Goal: Task Accomplishment & Management: Use online tool/utility

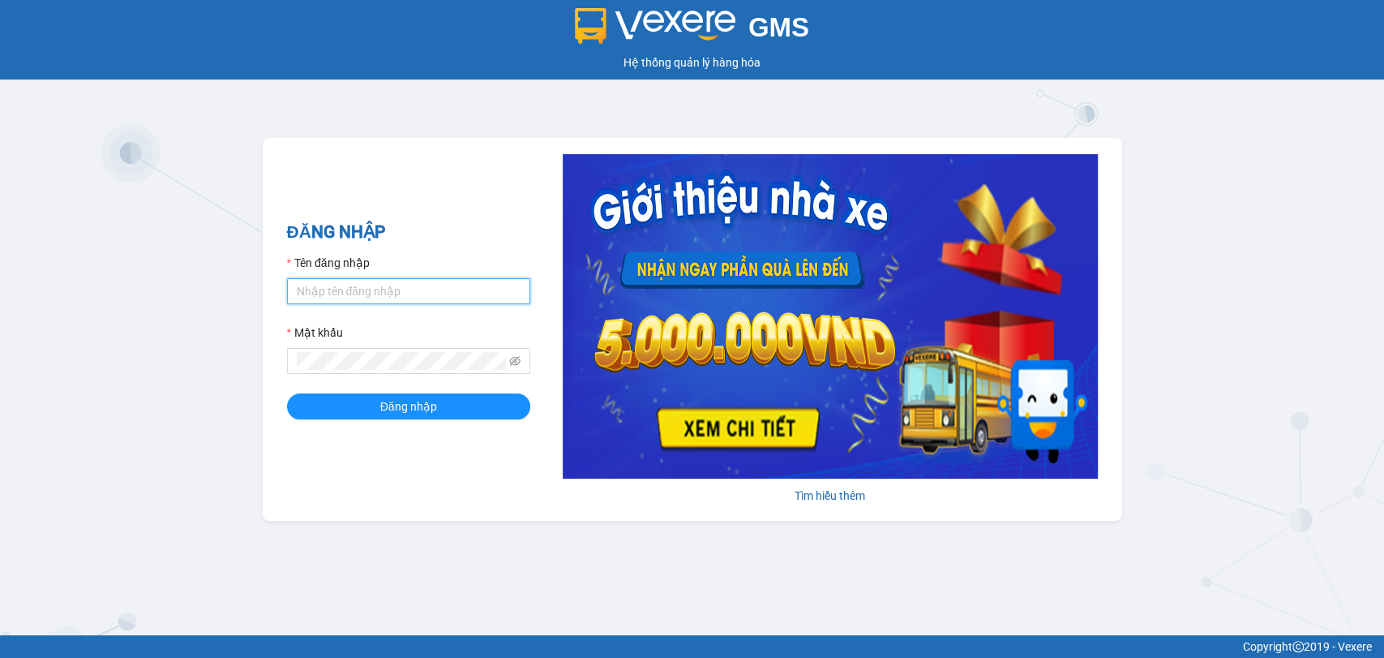
click at [420, 294] on input "Tên đăng nhập" at bounding box center [408, 291] width 243 height 26
type input "ngoctram.namhailimo"
click at [287, 393] on button "Đăng nhập" at bounding box center [408, 406] width 243 height 26
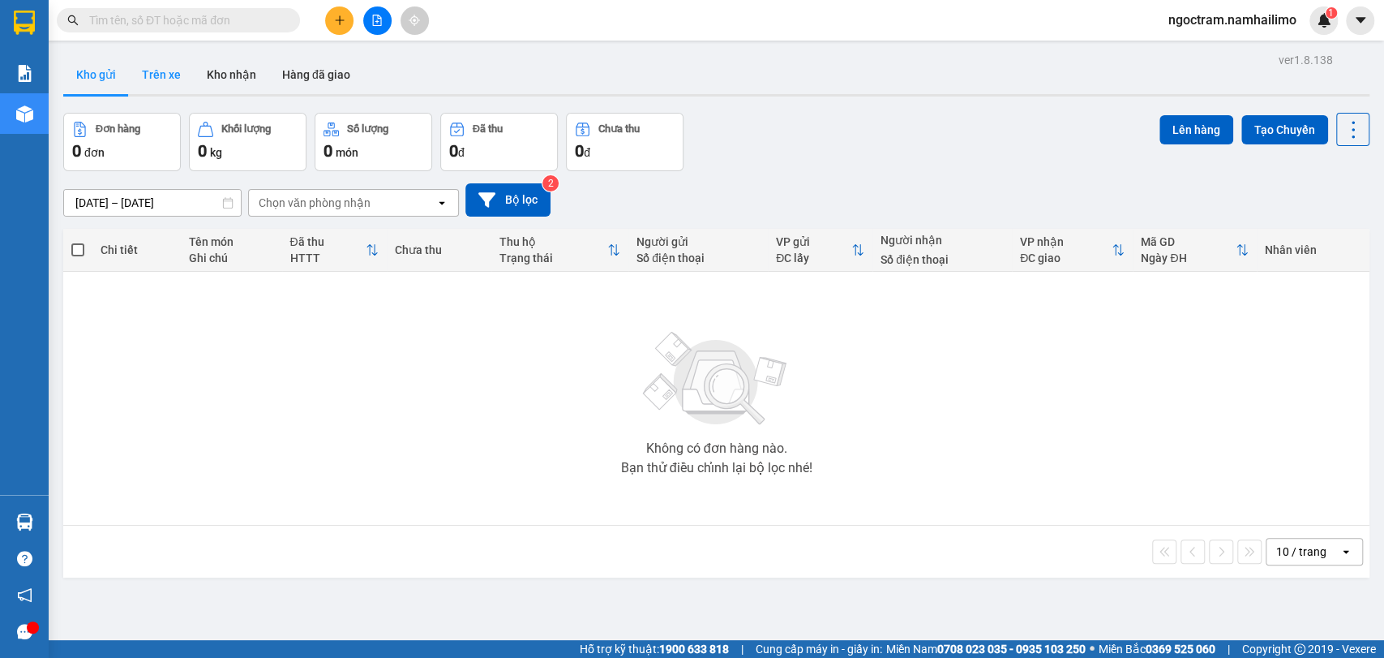
click at [149, 73] on button "Trên xe" at bounding box center [161, 74] width 65 height 39
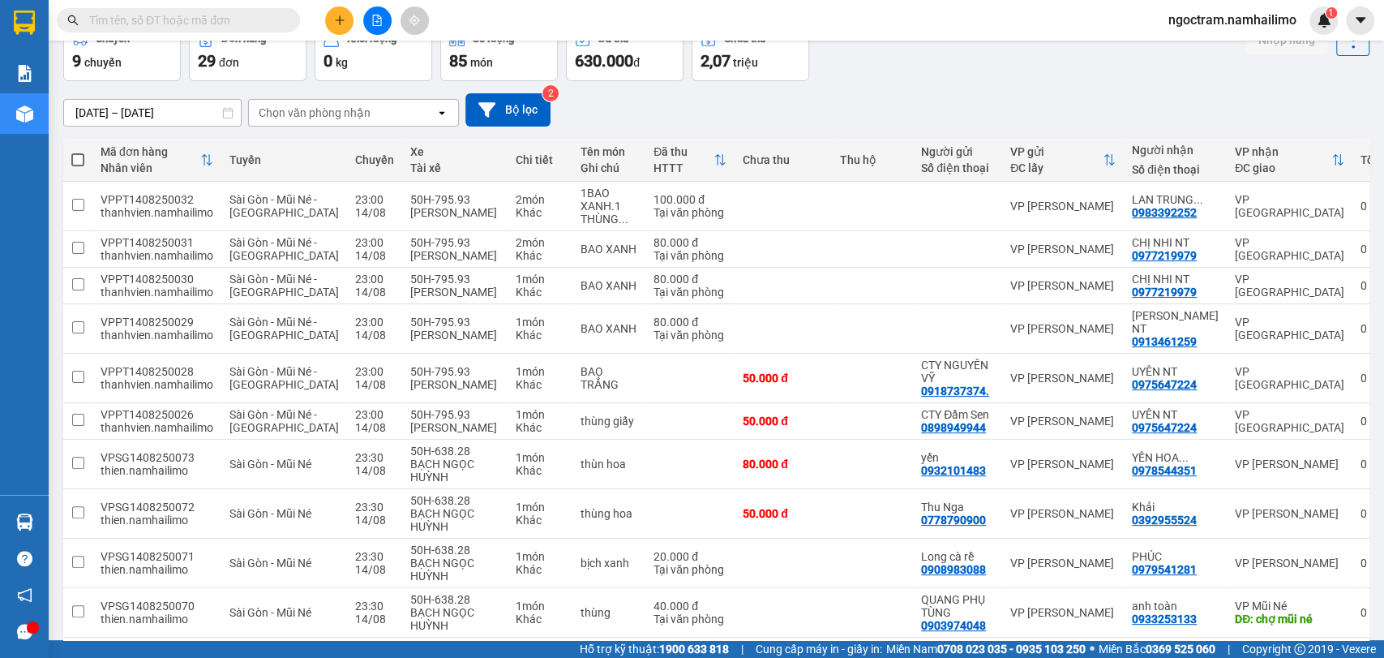
scroll to position [180, 0]
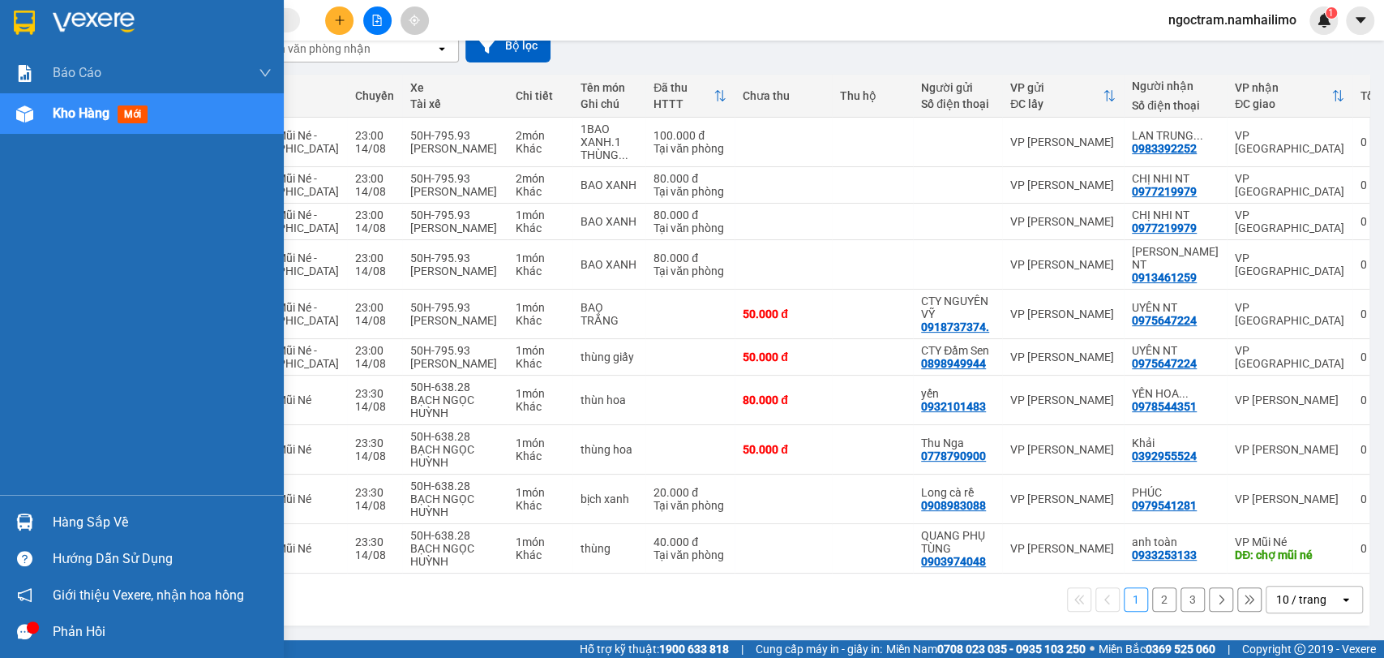
click at [165, 525] on div "Hàng sắp về" at bounding box center [162, 522] width 219 height 24
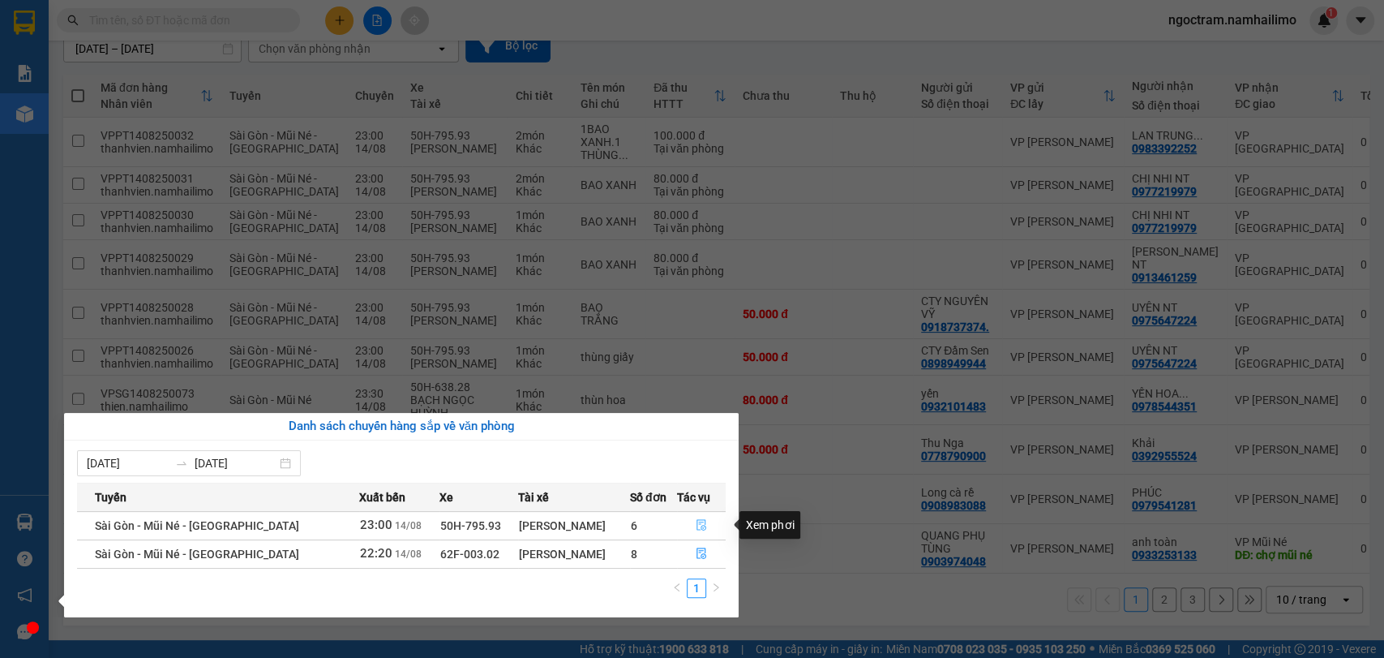
click at [706, 526] on button "button" at bounding box center [702, 525] width 48 height 26
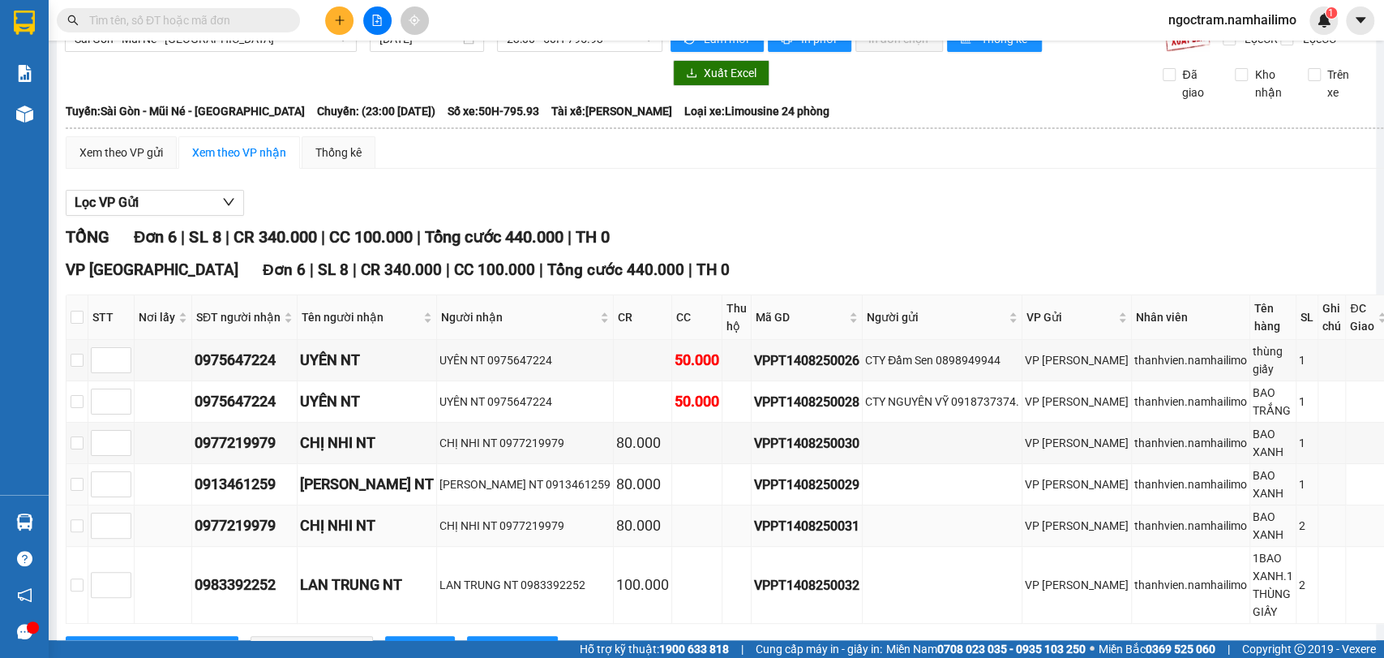
scroll to position [44, 0]
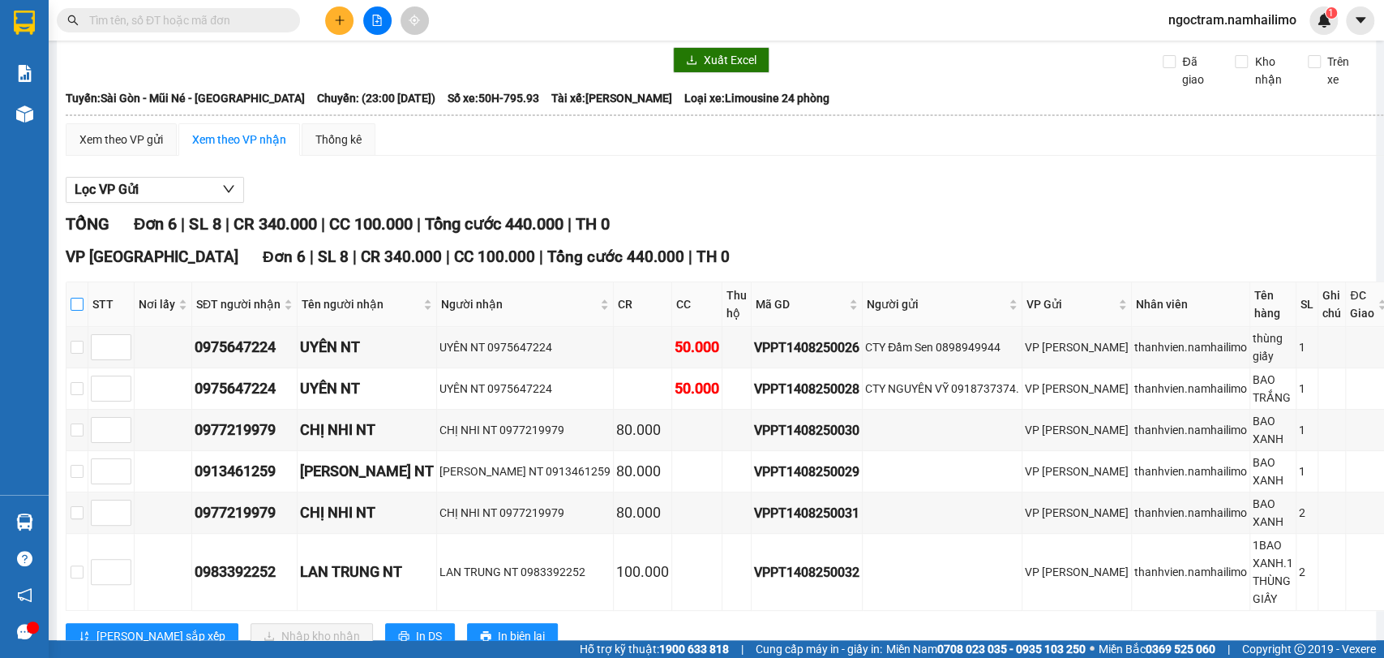
click at [81, 311] on input "checkbox" at bounding box center [77, 304] width 13 height 13
checkbox input "true"
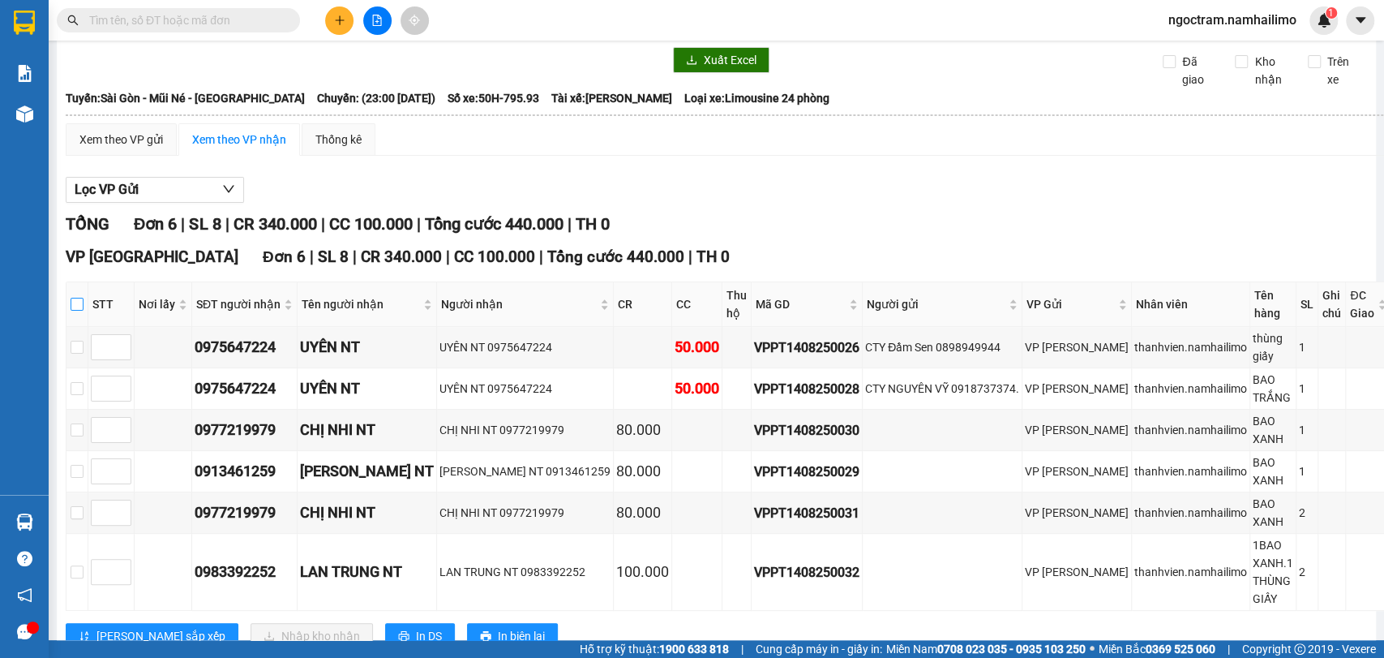
checkbox input "true"
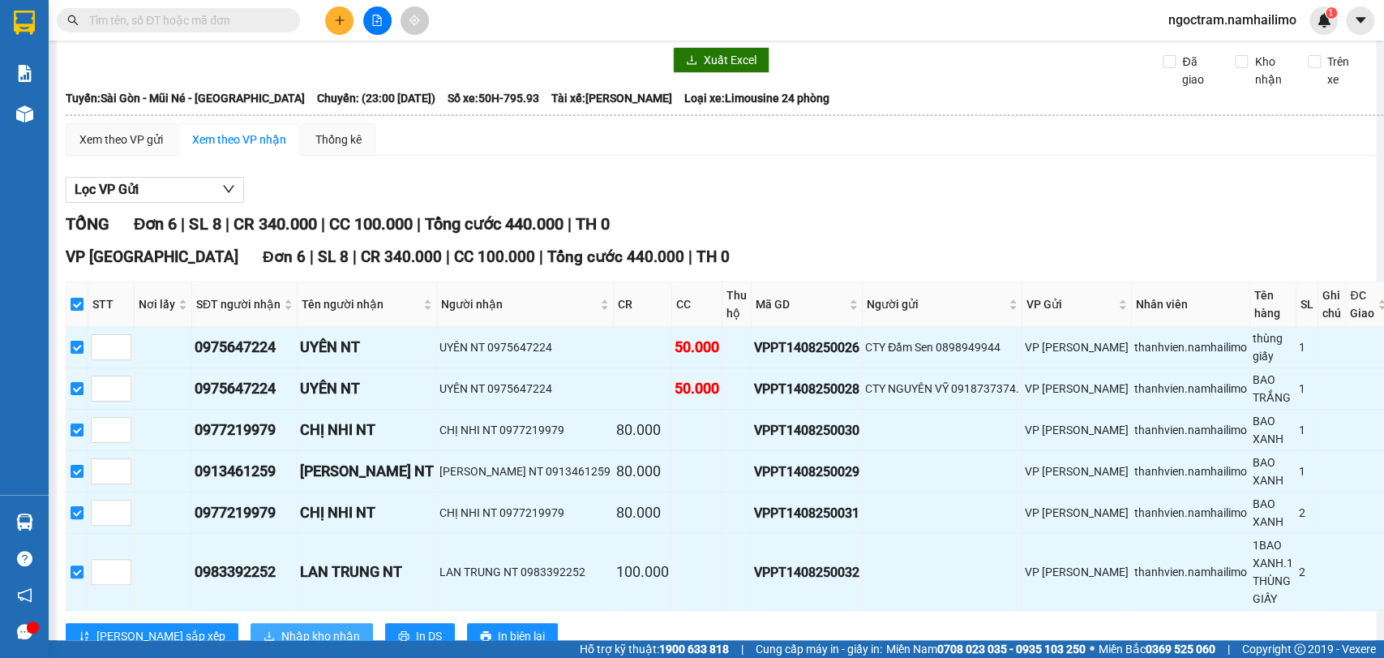
click at [281, 627] on span "Nhập kho nhận" at bounding box center [320, 636] width 79 height 18
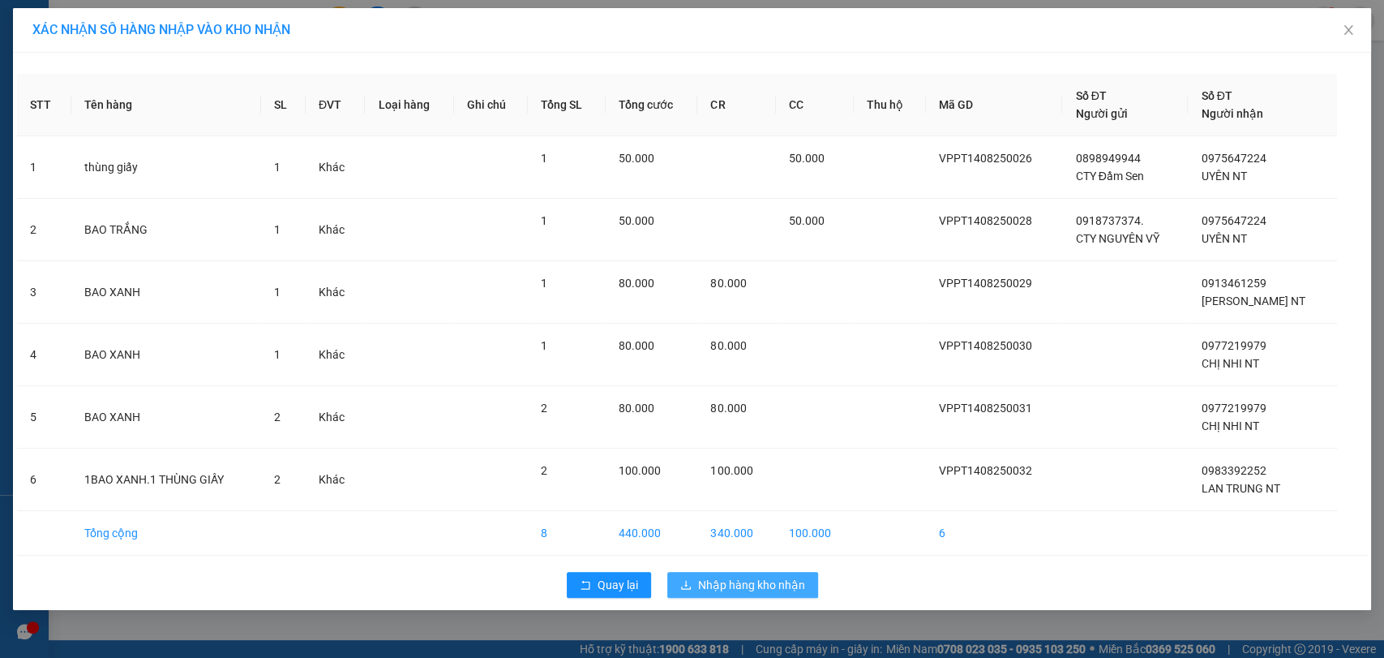
click at [787, 578] on span "Nhập hàng kho nhận" at bounding box center [751, 585] width 107 height 18
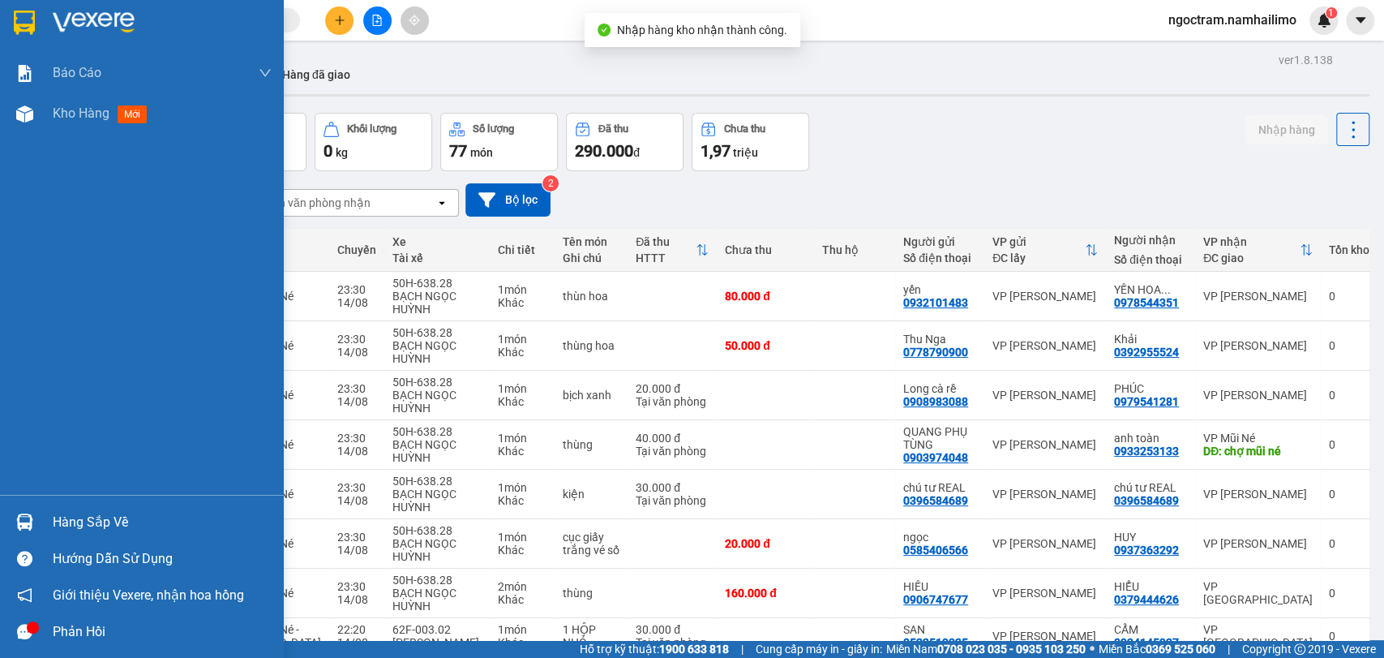
click at [36, 517] on div at bounding box center [25, 522] width 28 height 28
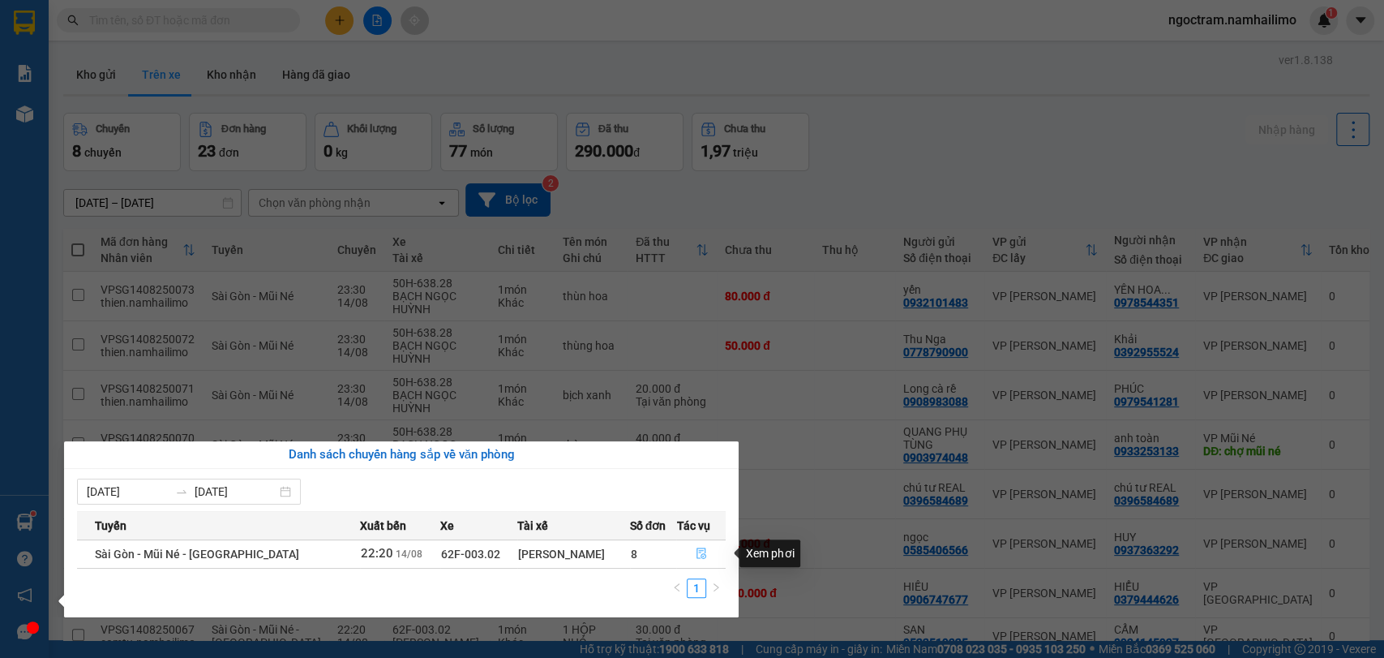
click at [701, 558] on icon "file-done" at bounding box center [702, 553] width 10 height 11
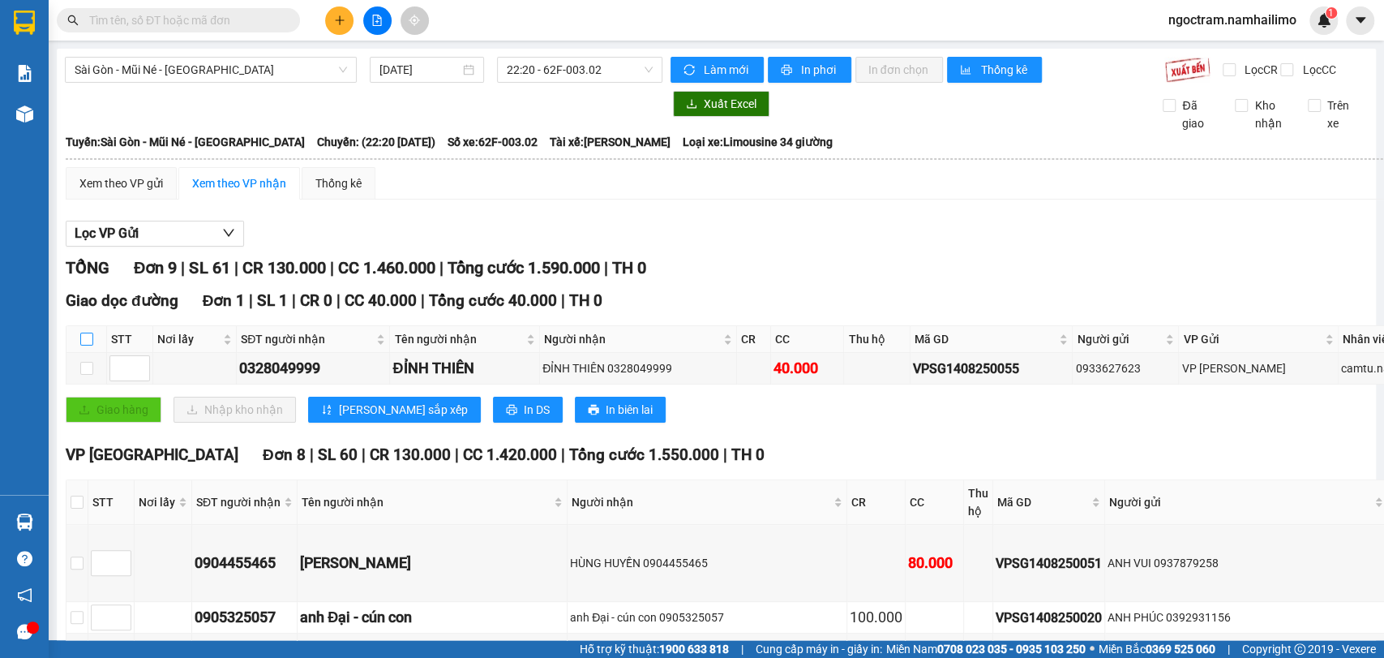
click at [84, 345] on input "checkbox" at bounding box center [86, 338] width 13 height 13
checkbox input "true"
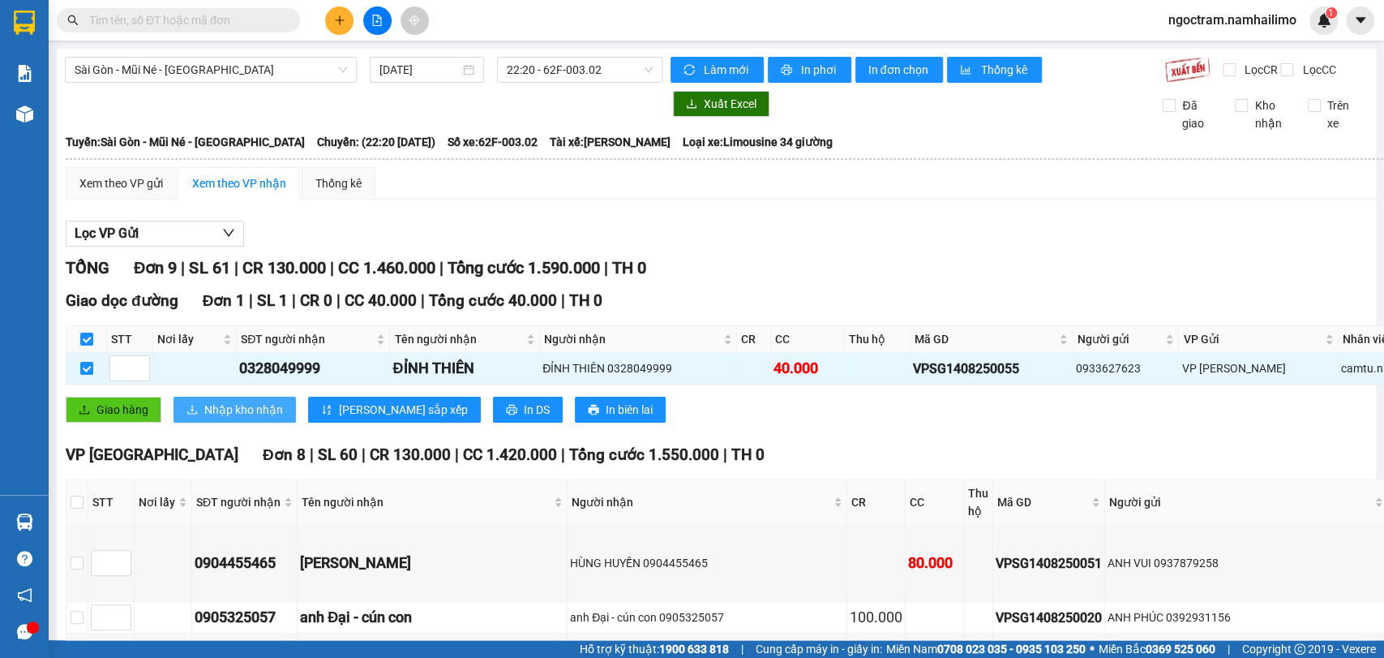
click at [279, 418] on span "Nhập kho nhận" at bounding box center [243, 410] width 79 height 18
checkbox input "false"
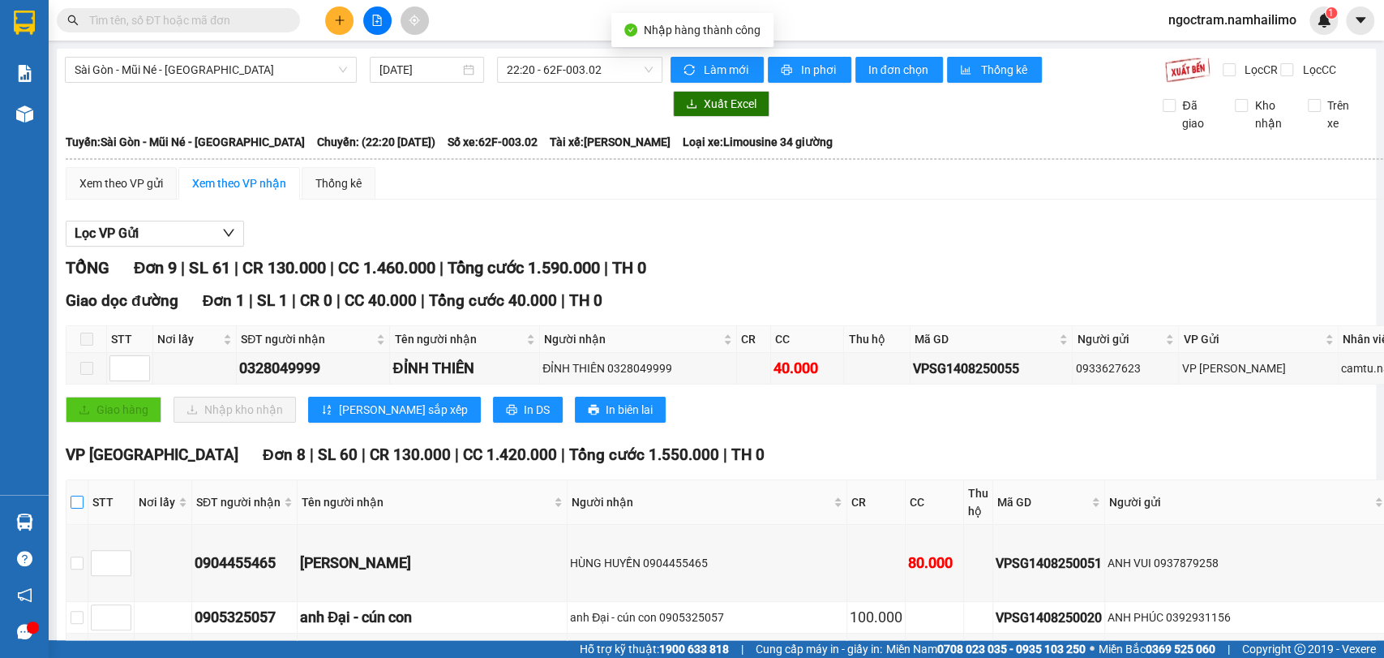
click at [78, 508] on input "checkbox" at bounding box center [77, 501] width 13 height 13
checkbox input "true"
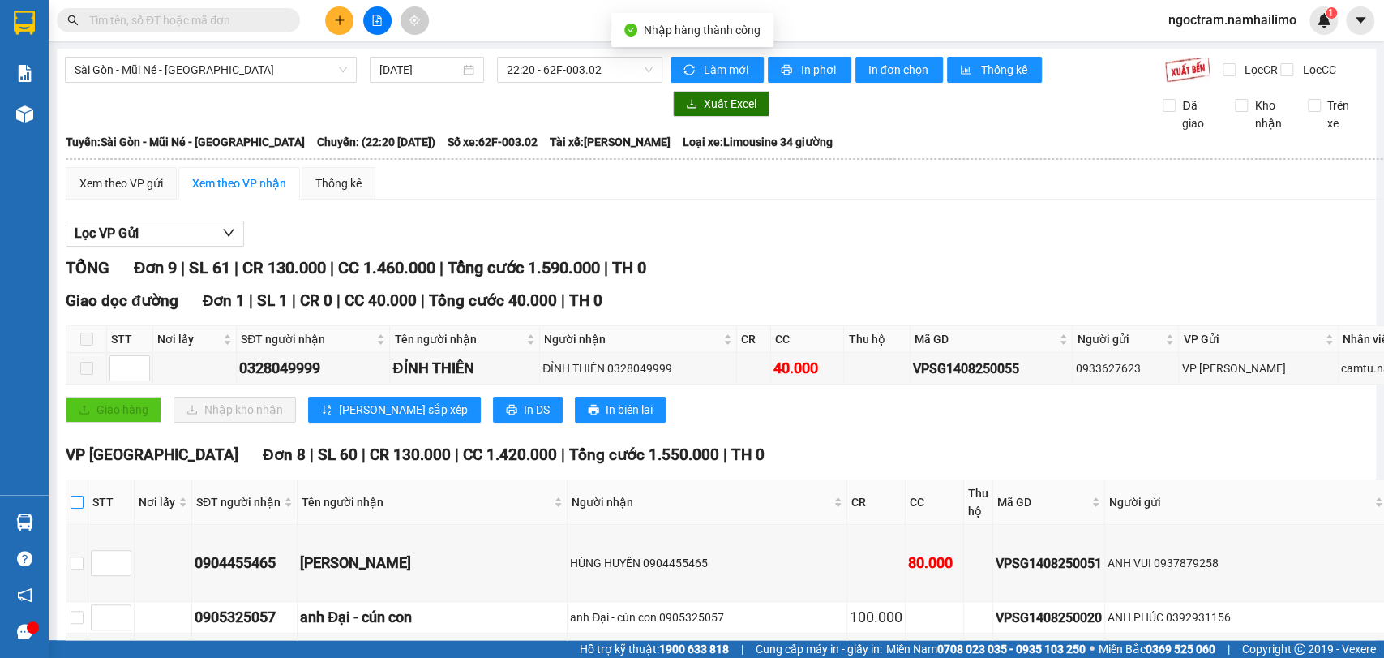
checkbox input "true"
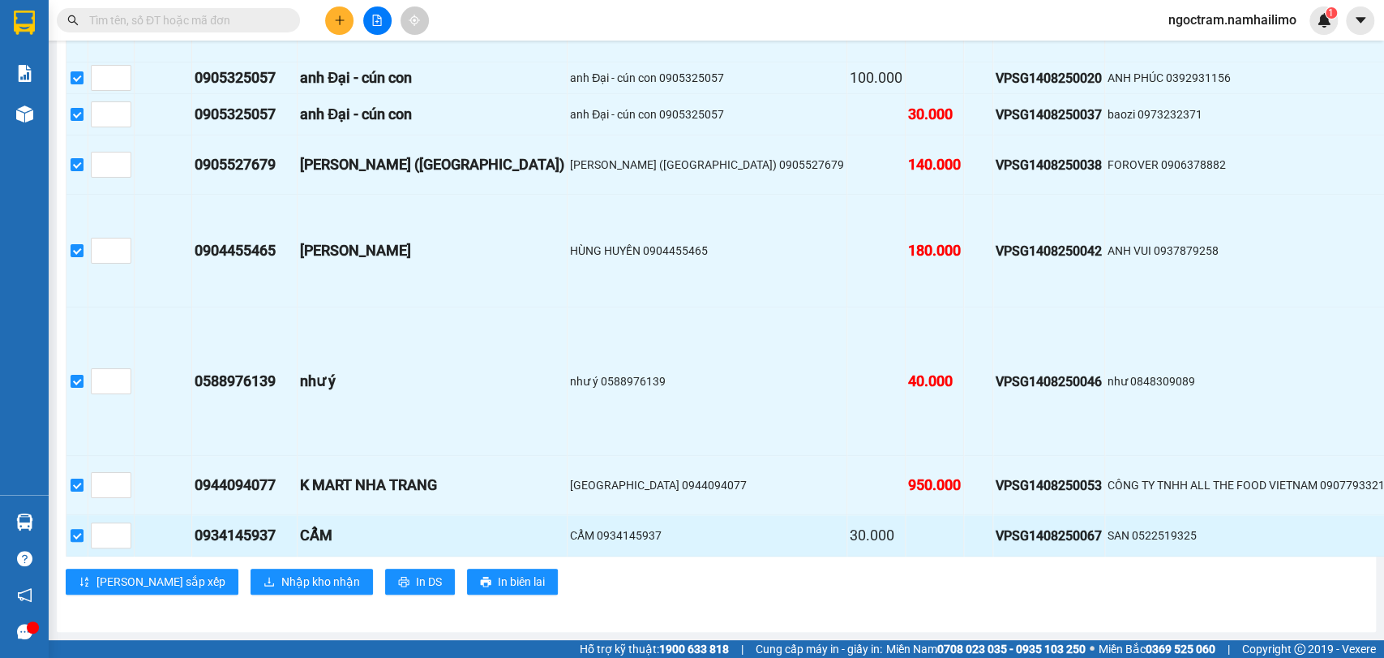
scroll to position [672, 0]
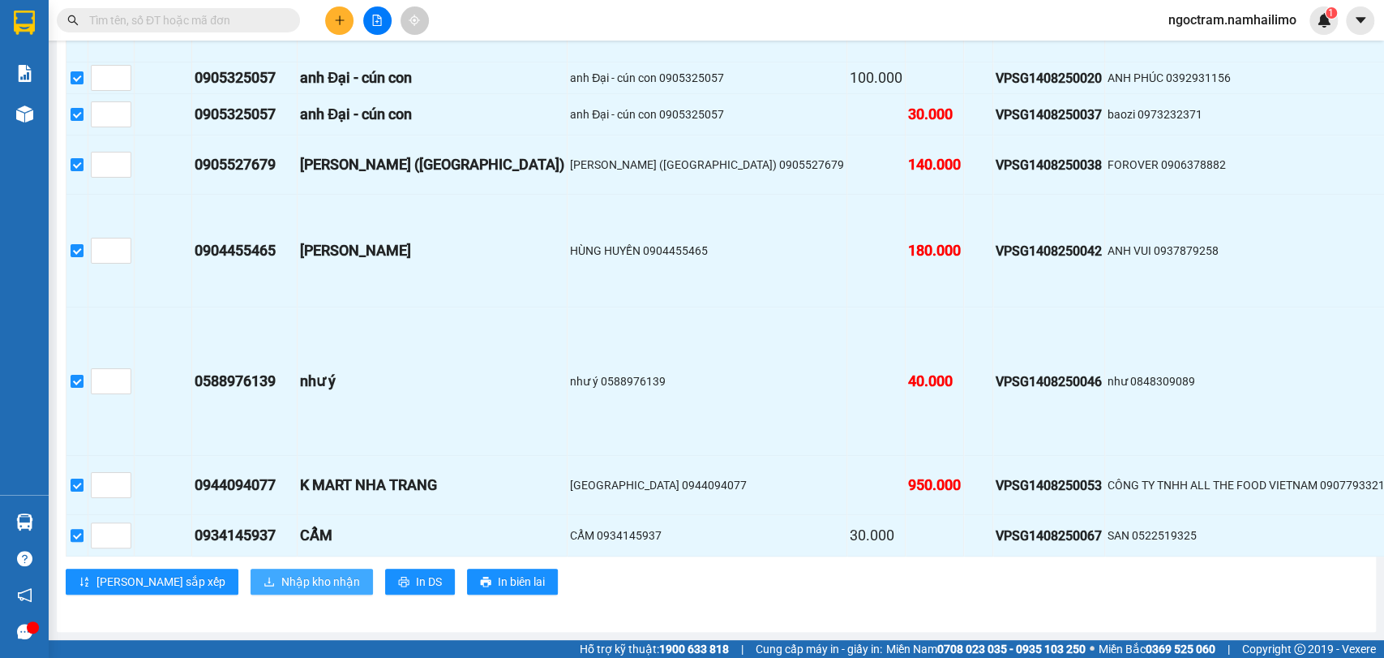
click at [281, 572] on span "Nhập kho nhận" at bounding box center [320, 581] width 79 height 18
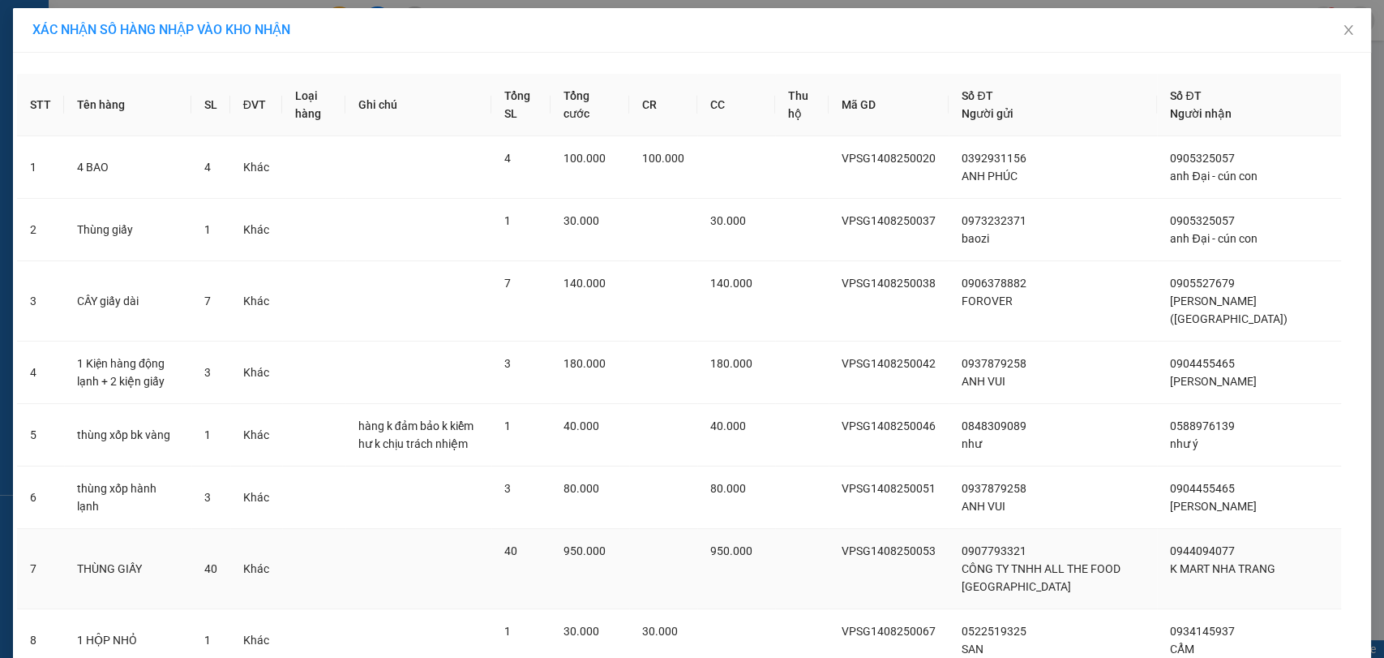
scroll to position [131, 0]
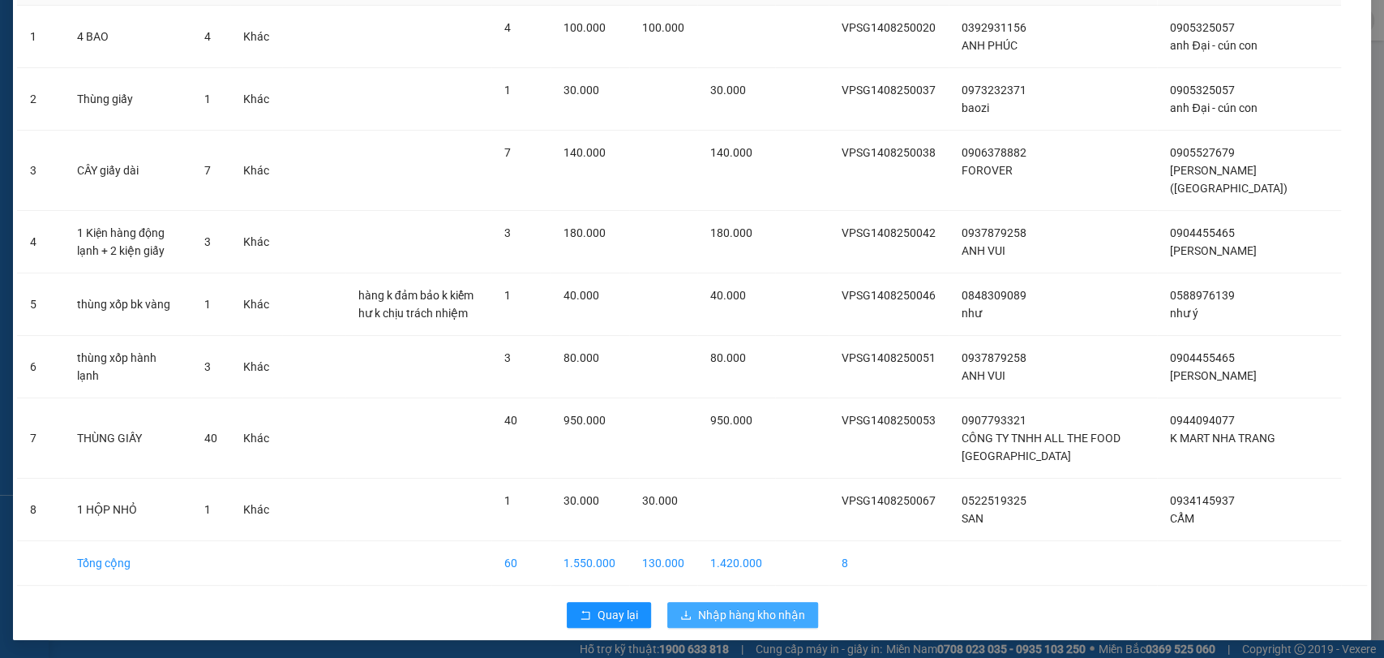
click at [739, 612] on span "Nhập hàng kho nhận" at bounding box center [751, 615] width 107 height 18
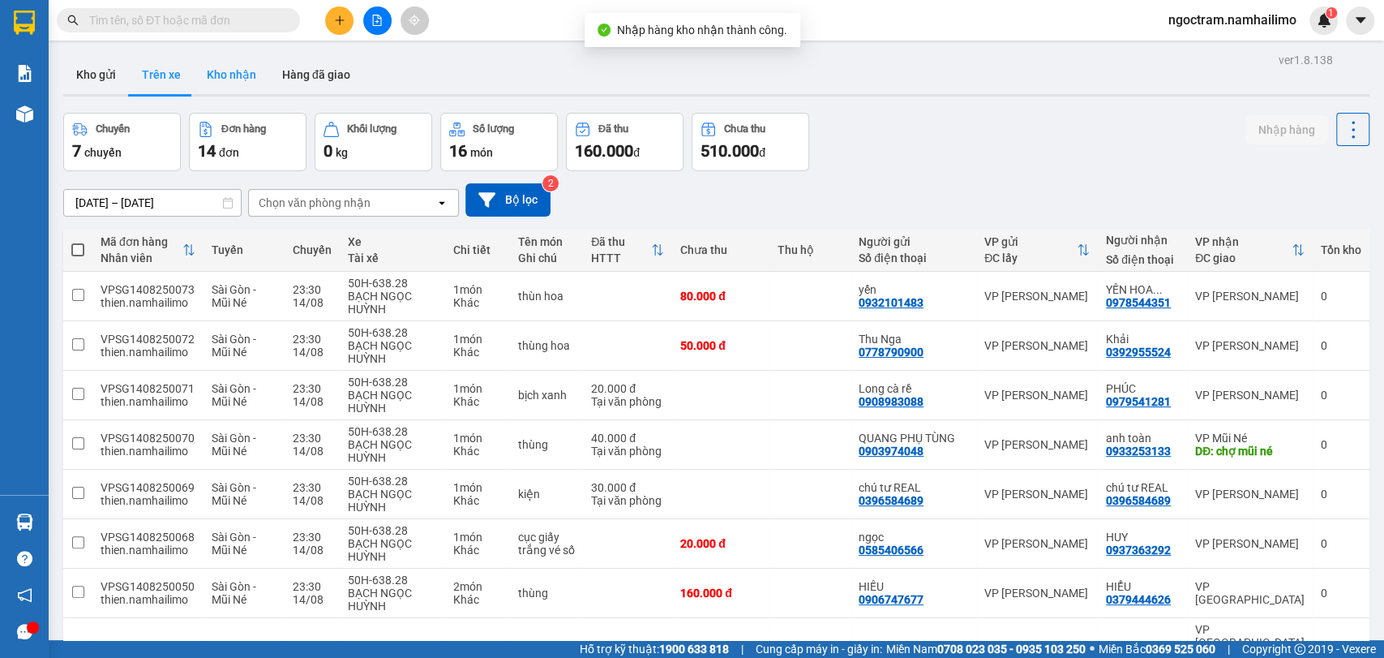
click at [238, 83] on button "Kho nhận" at bounding box center [231, 74] width 75 height 39
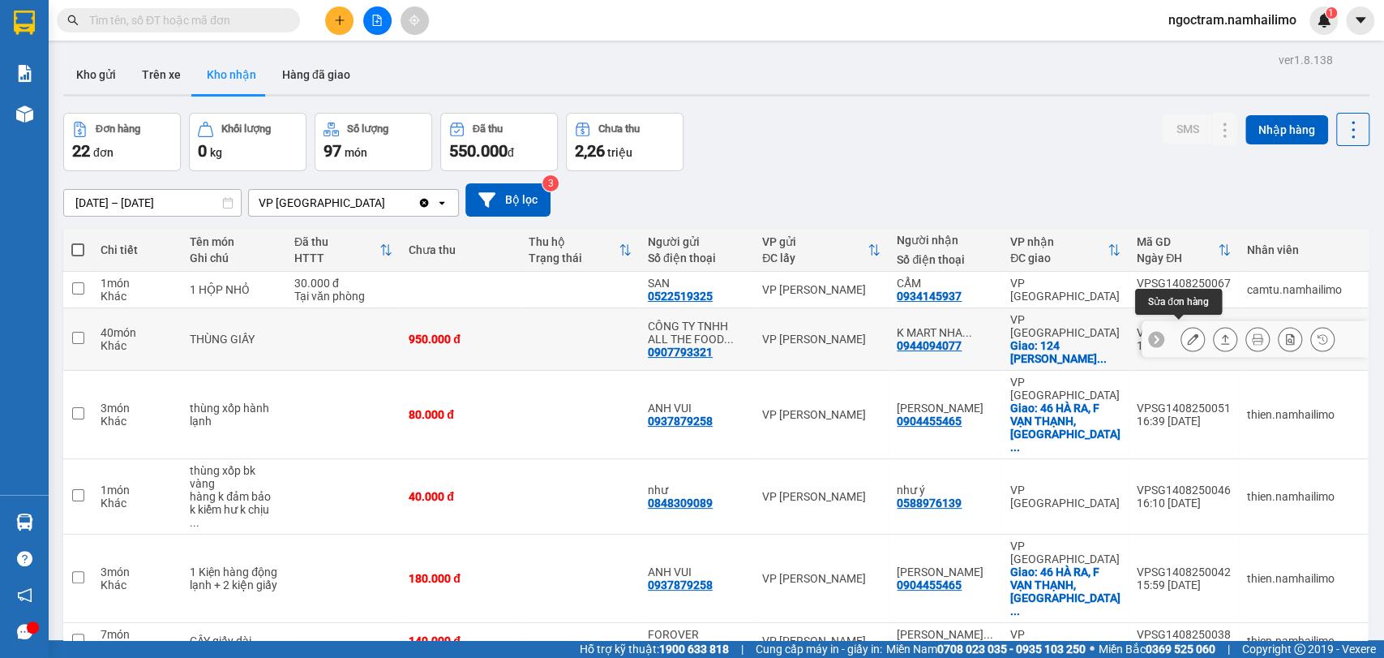
click at [1187, 332] on button at bounding box center [1192, 339] width 23 height 28
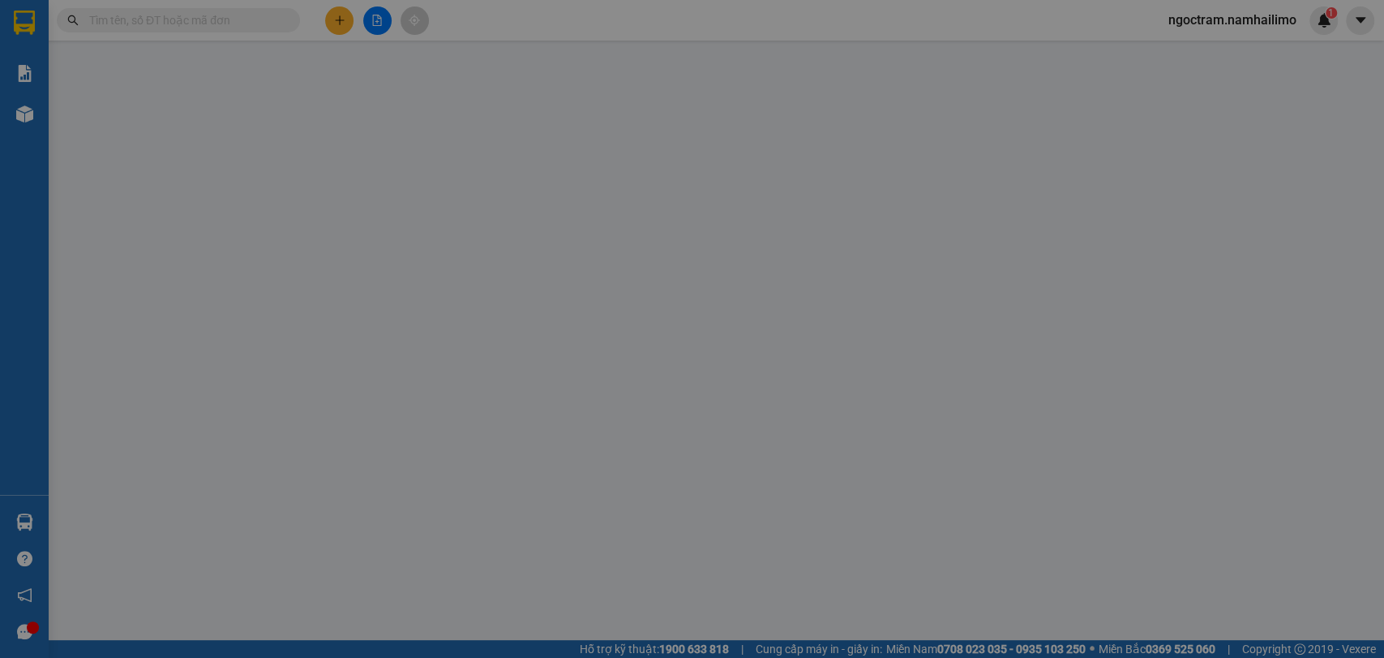
type input "0907793321"
type input "CÔNG TY TNHH ALL THE FOOD VIETNAM"
type input "0944094077"
type input "K MART NHA TRANG"
checkbox input "true"
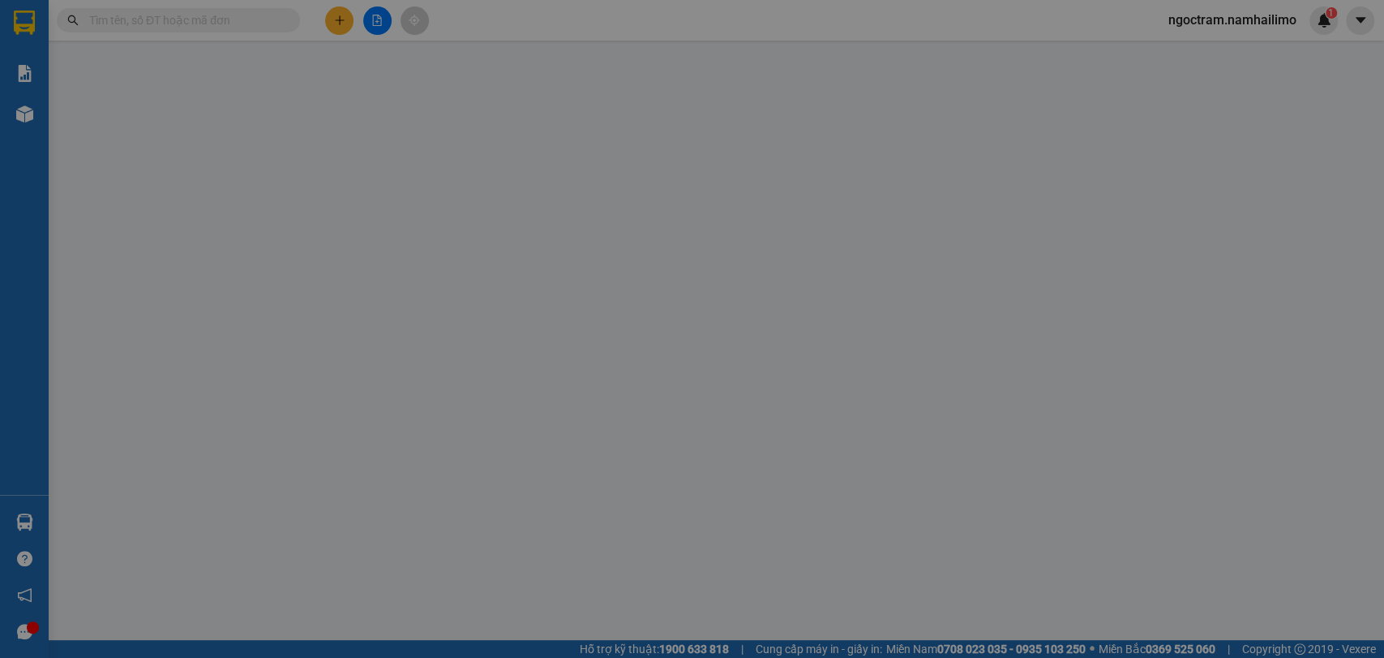
type input "124 BẠCH ĐẰNG TÂN TIẾN NHA TRANG"
type input "150.000"
type input "950.000"
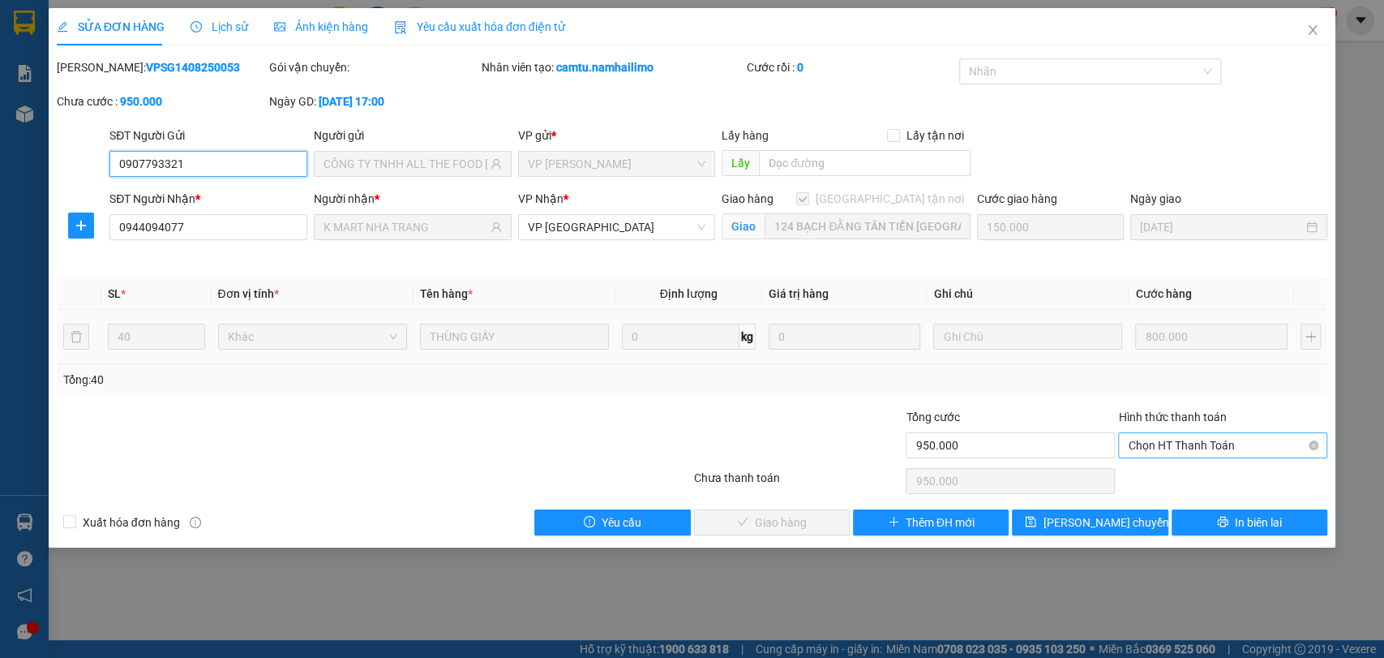
drag, startPoint x: 1203, startPoint y: 443, endPoint x: 1204, endPoint y: 453, distance: 10.6
click at [1203, 442] on span "Chọn HT Thanh Toán" at bounding box center [1223, 445] width 190 height 24
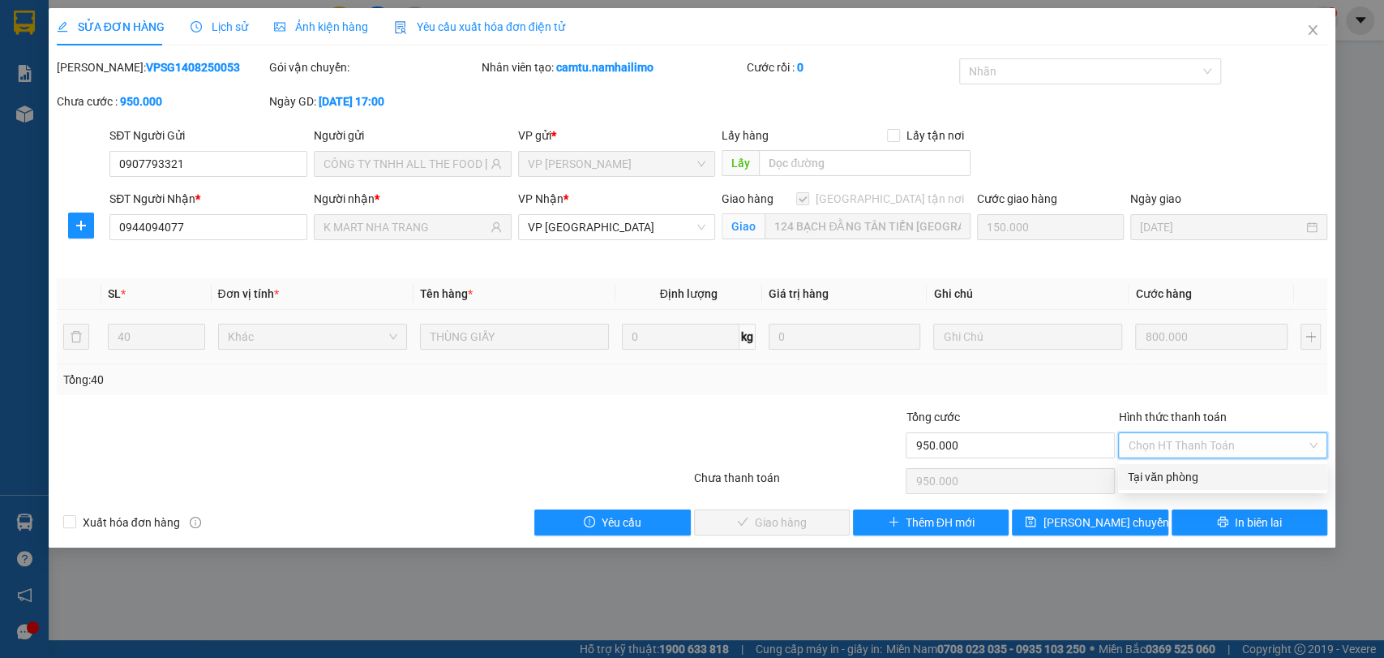
click at [1204, 482] on div "Tại văn phòng" at bounding box center [1223, 477] width 190 height 18
type input "0"
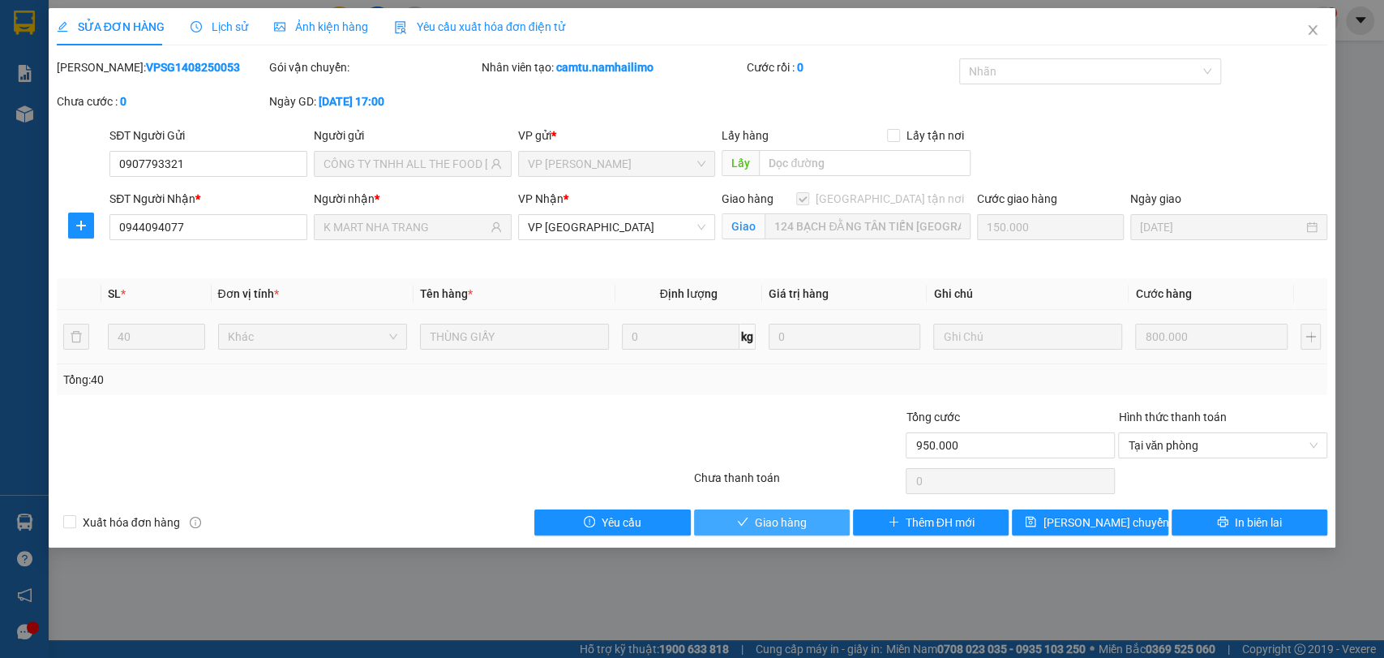
click at [808, 520] on button "Giao hàng" at bounding box center [772, 522] width 156 height 26
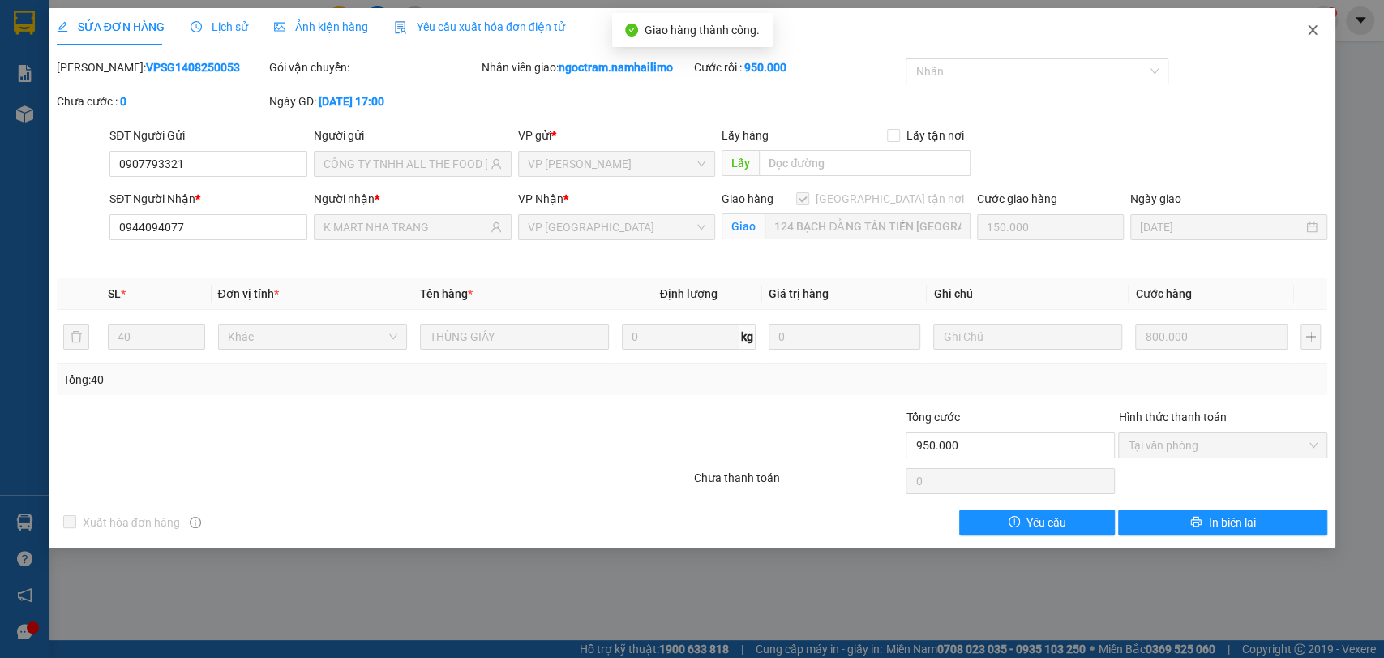
click at [1319, 34] on span "Close" at bounding box center [1312, 30] width 45 height 45
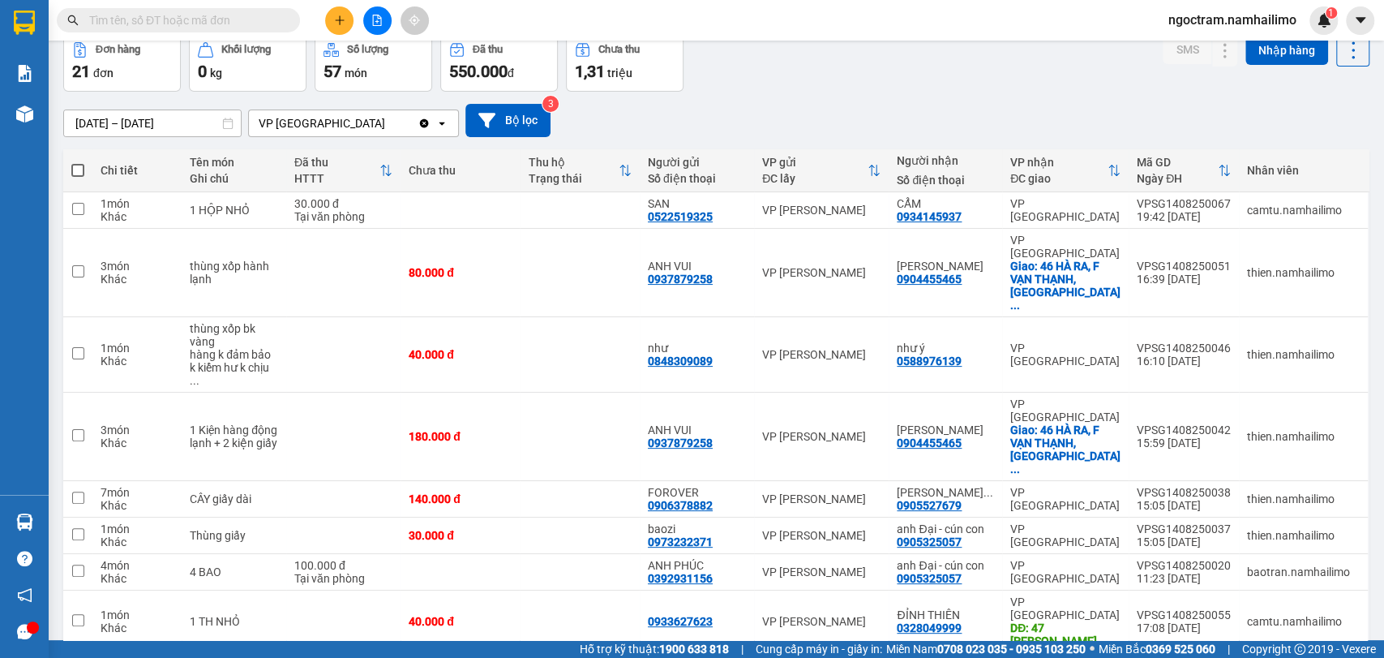
scroll to position [36, 0]
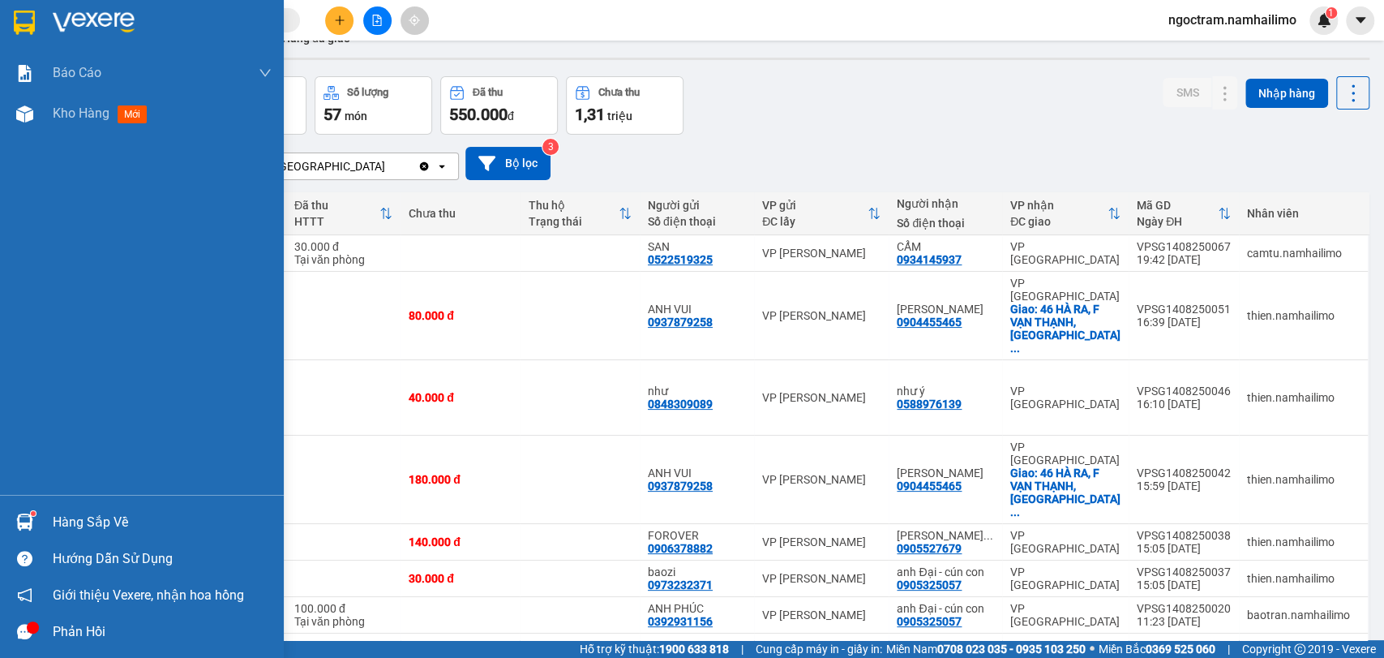
click at [45, 504] on div "Hàng sắp về" at bounding box center [142, 522] width 284 height 36
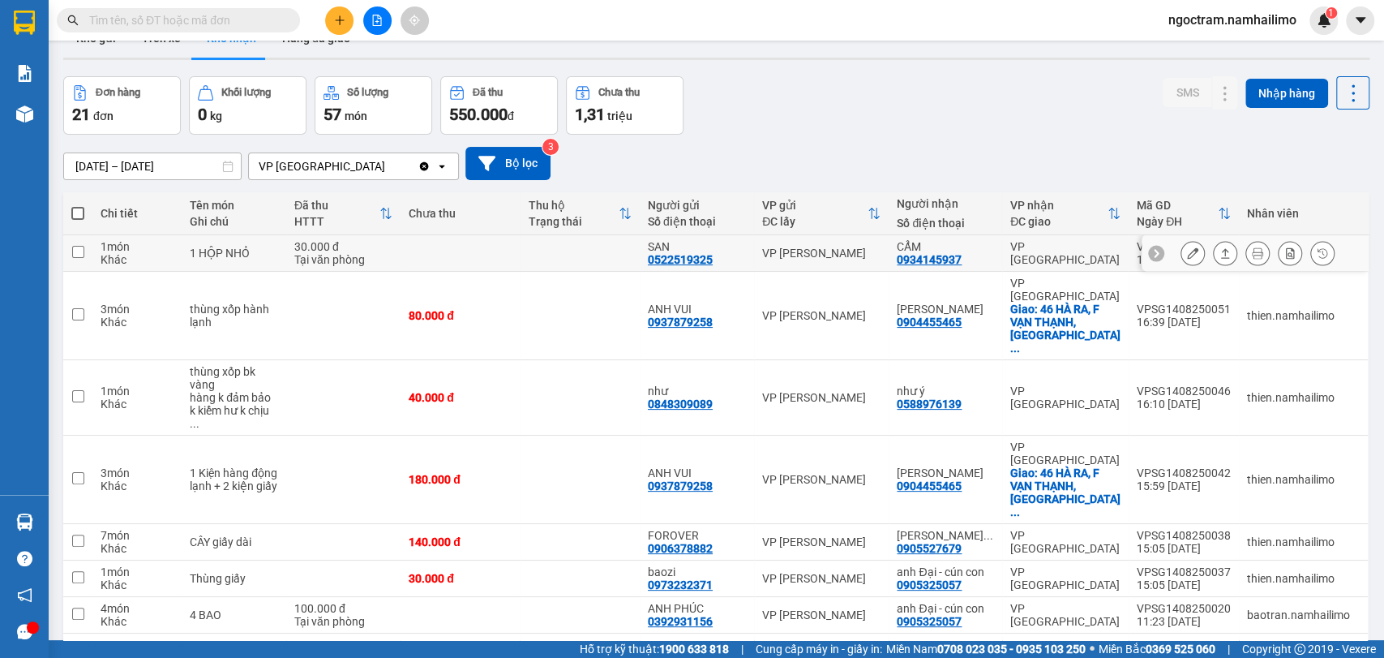
click at [105, 235] on section "Kết quả tìm kiếm ( 0 ) Bộ lọc No Data ngoctram.namhailimo 1 Báo cáo Báo cáo dòn…" at bounding box center [692, 329] width 1384 height 658
click at [224, 23] on input "text" at bounding box center [184, 20] width 191 height 18
type input "q"
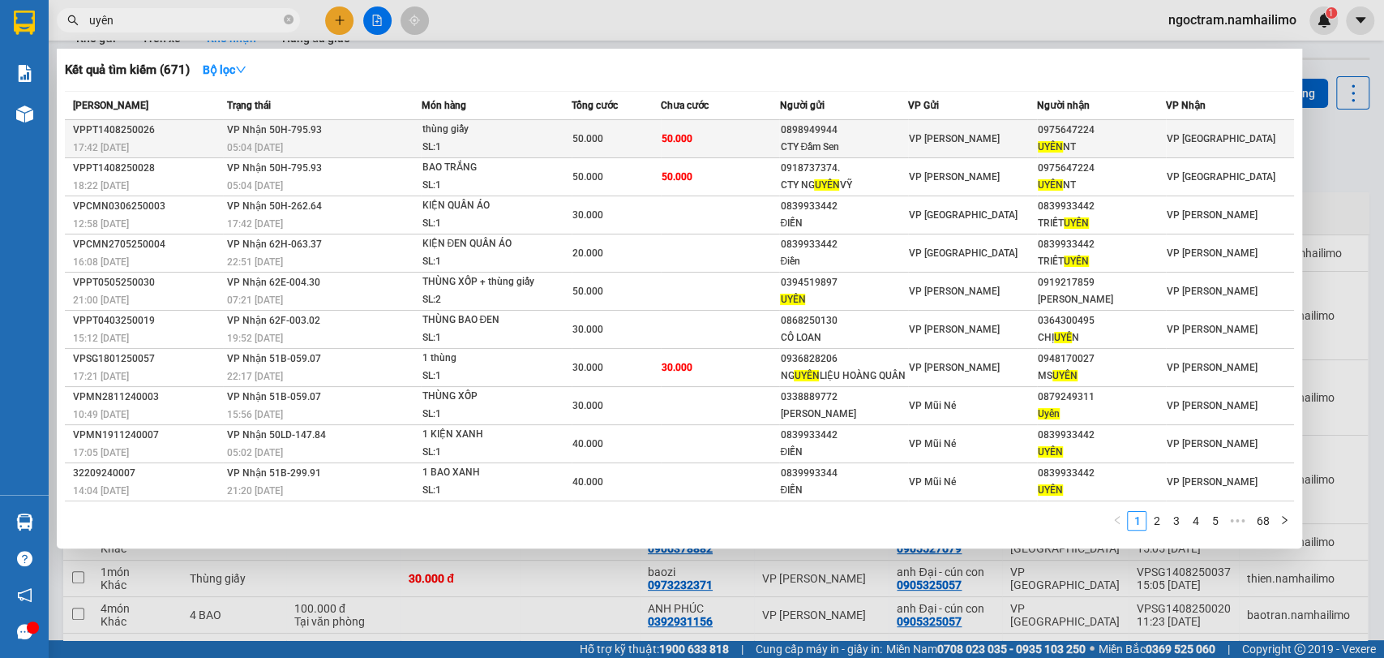
type input "uyên"
click at [1144, 152] on div "UYÊN NT" at bounding box center [1101, 147] width 127 height 17
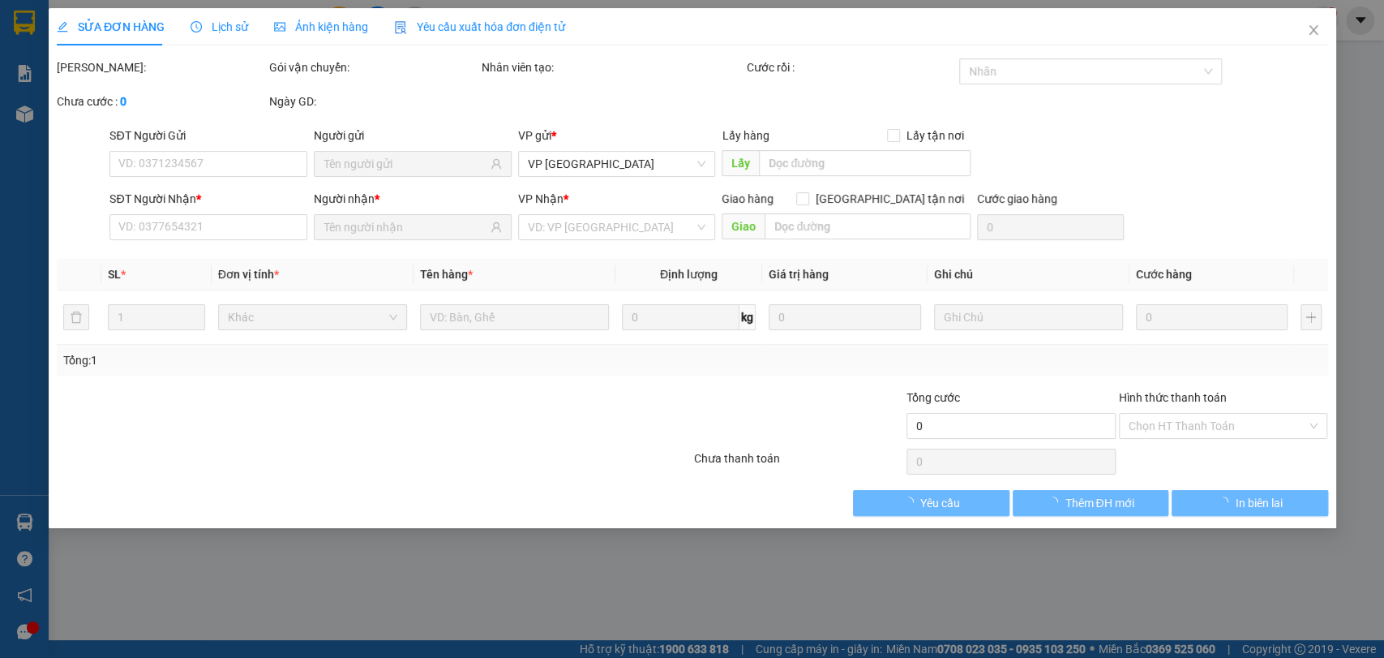
type input "0898949944"
type input "CTY Đầm Sen"
type input "0975647224"
type input "UYÊN NT"
type input "50.000"
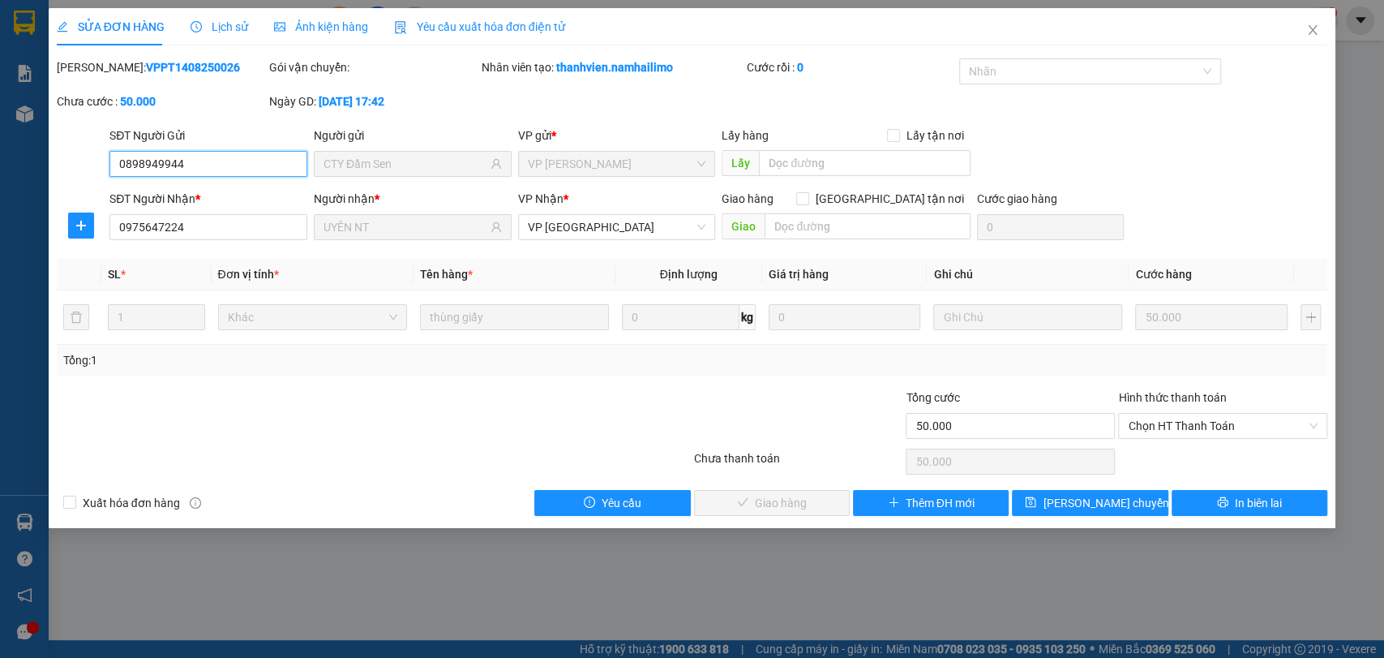
drag, startPoint x: 1220, startPoint y: 429, endPoint x: 1216, endPoint y: 470, distance: 41.5
click at [1219, 466] on div "Total Paid Fee 0 Total UnPaid Fee 50.000 Cash Collection Total Fee Mã ĐH: VPPT1…" at bounding box center [692, 286] width 1271 height 457
click at [1213, 435] on span "Chọn HT Thanh Toán" at bounding box center [1223, 426] width 190 height 24
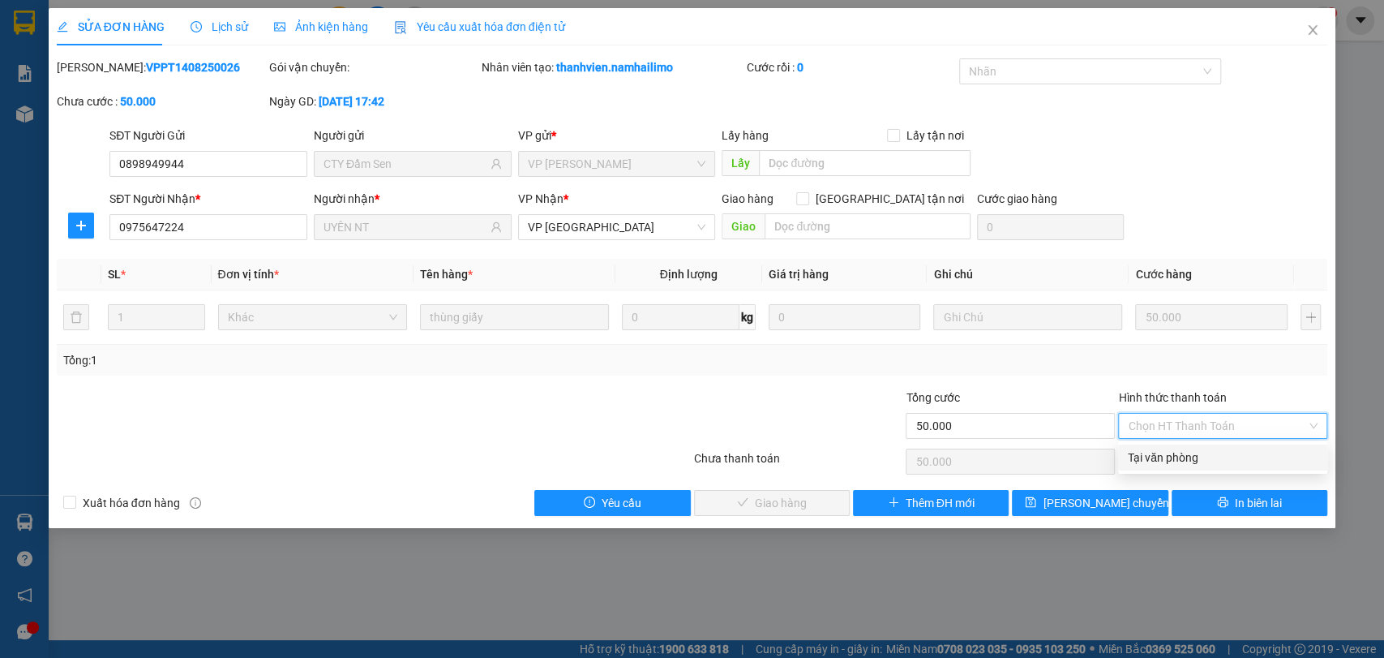
drag, startPoint x: 1208, startPoint y: 454, endPoint x: 1152, endPoint y: 467, distance: 57.4
click at [1207, 455] on div "Tại văn phòng" at bounding box center [1223, 457] width 190 height 18
type input "0"
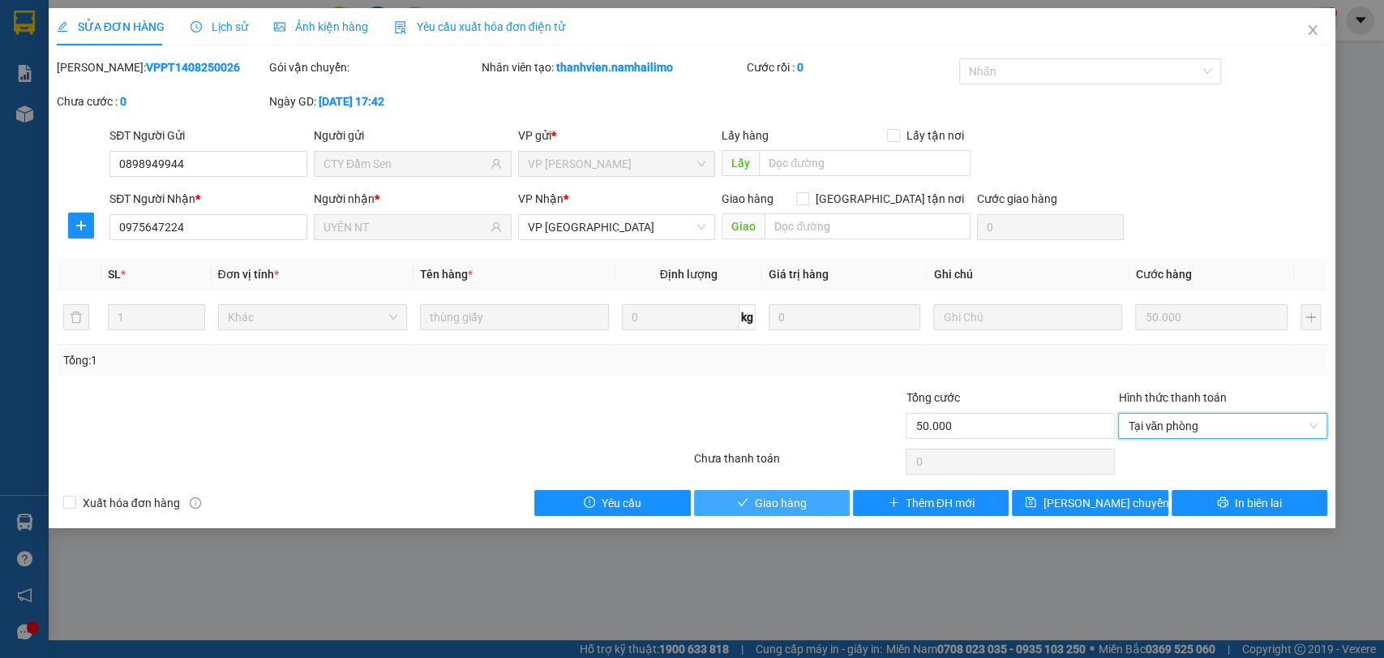
click at [795, 500] on span "Giao hàng" at bounding box center [781, 503] width 52 height 18
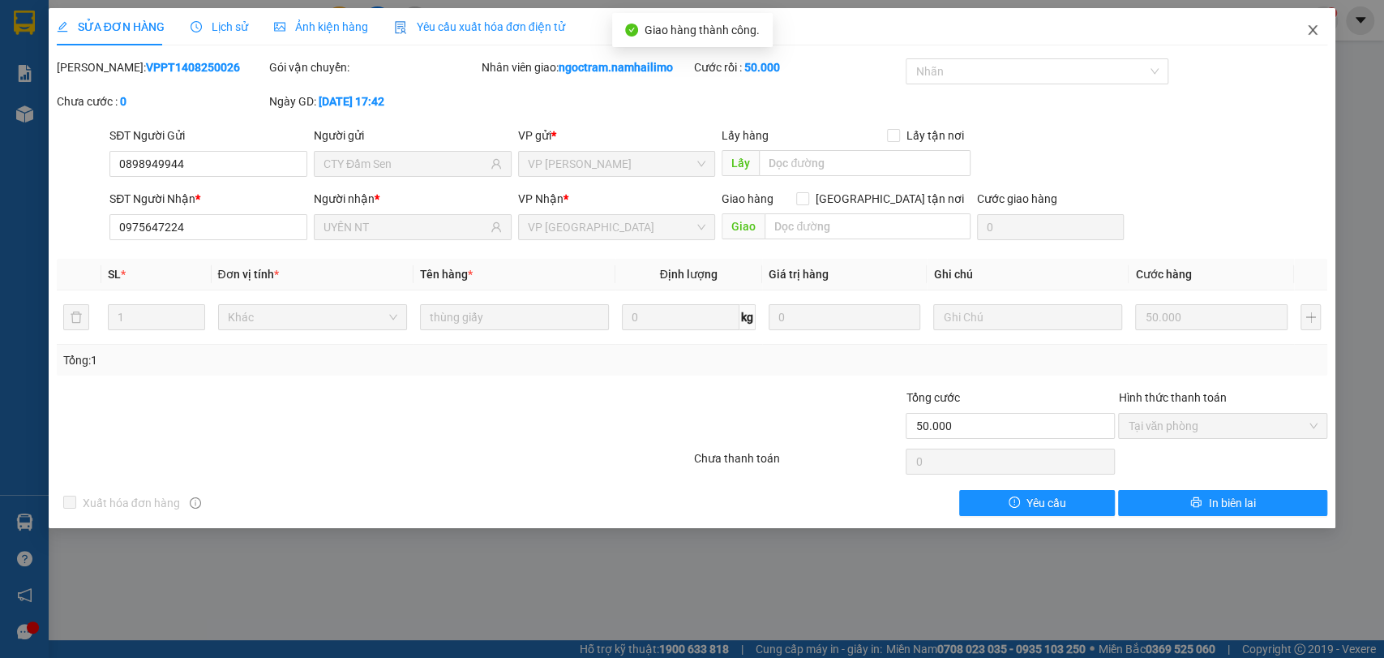
click at [1317, 28] on icon "close" at bounding box center [1312, 30] width 13 height 13
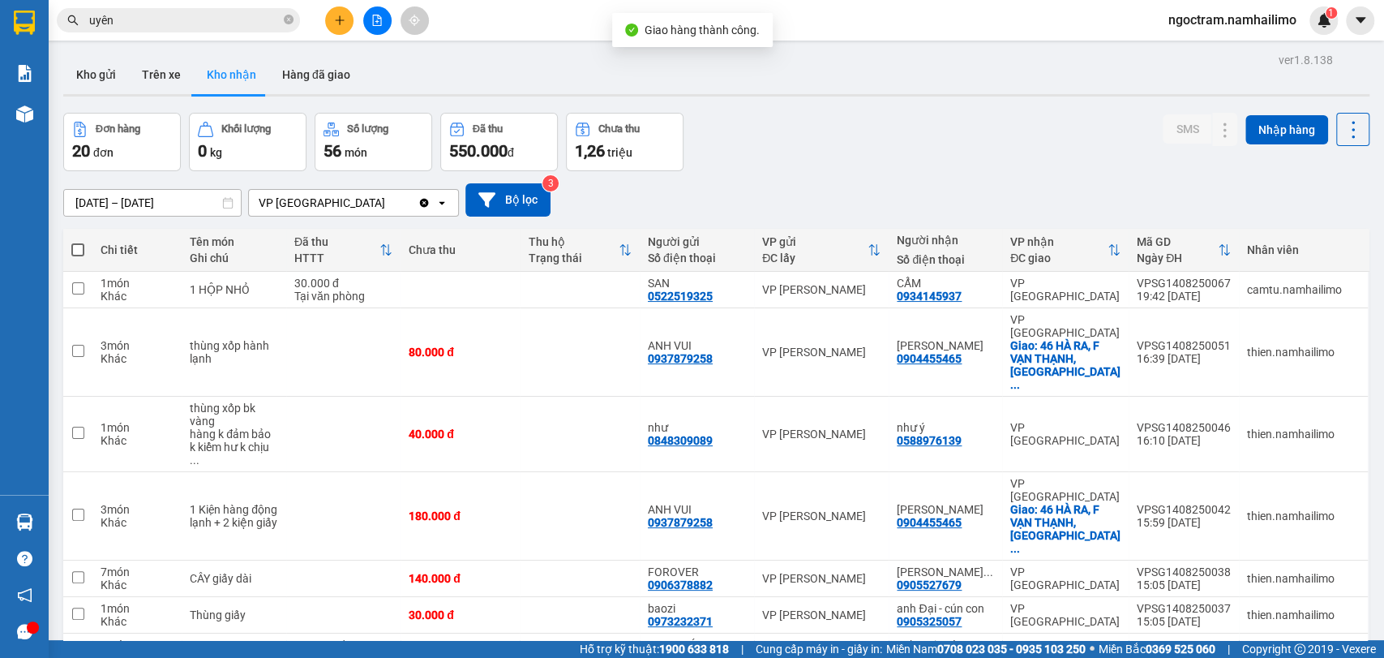
click at [226, 32] on div "Kết quả tìm kiếm ( 671 ) Bộ lọc Mã ĐH Trạng thái Món hàng Tổng cước Chưa cước N…" at bounding box center [158, 20] width 316 height 28
click at [225, 21] on input "uyên" at bounding box center [184, 20] width 191 height 18
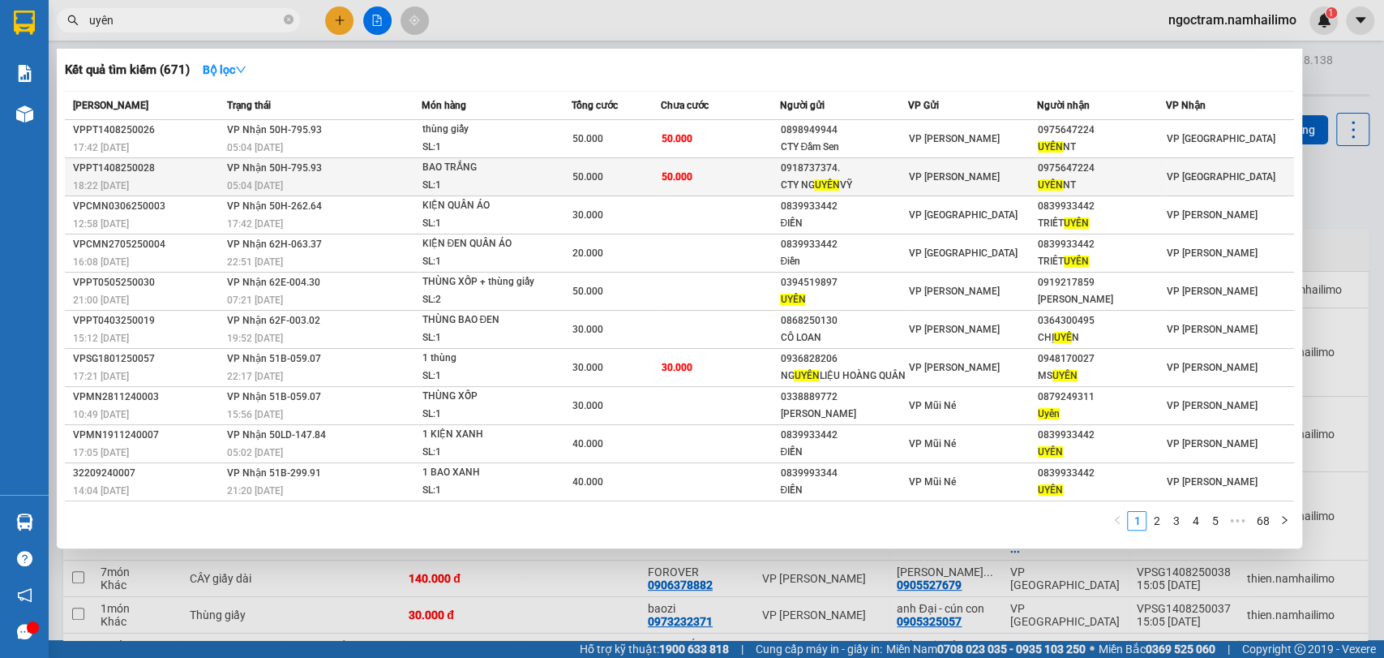
click at [1119, 178] on div "UYÊN NT" at bounding box center [1101, 185] width 127 height 17
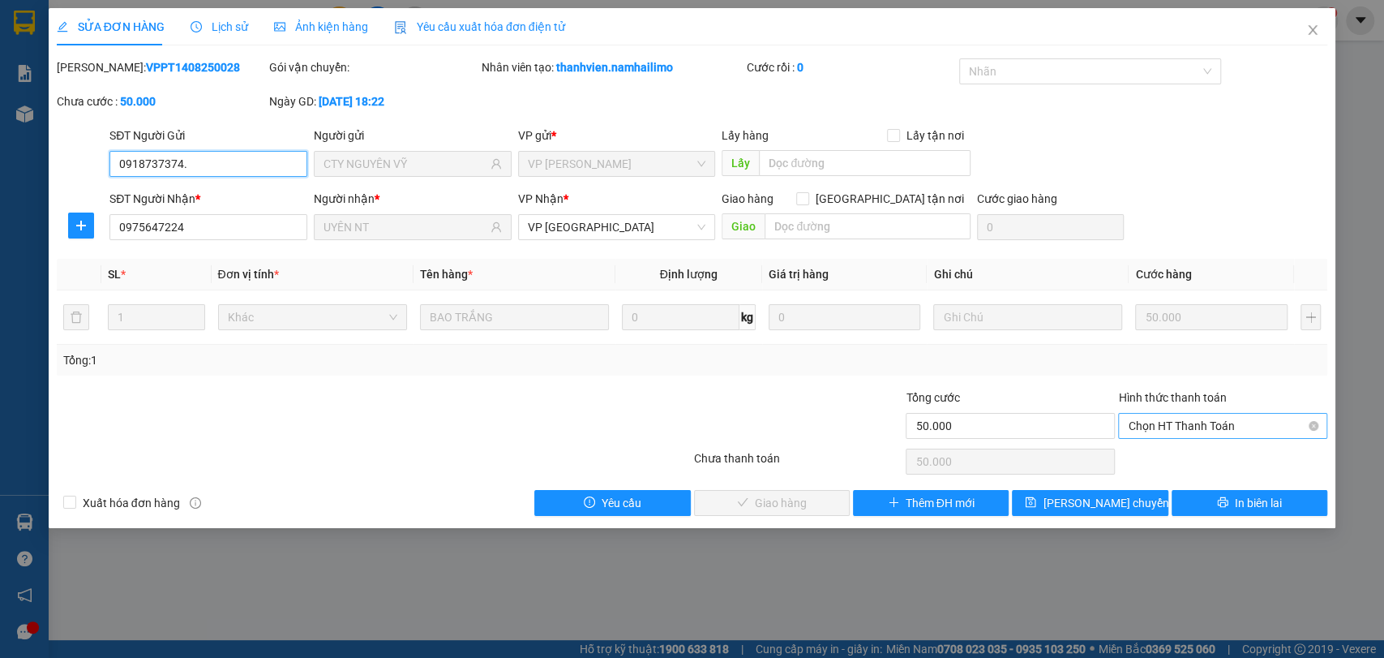
click at [1213, 422] on span "Chọn HT Thanh Toán" at bounding box center [1223, 426] width 190 height 24
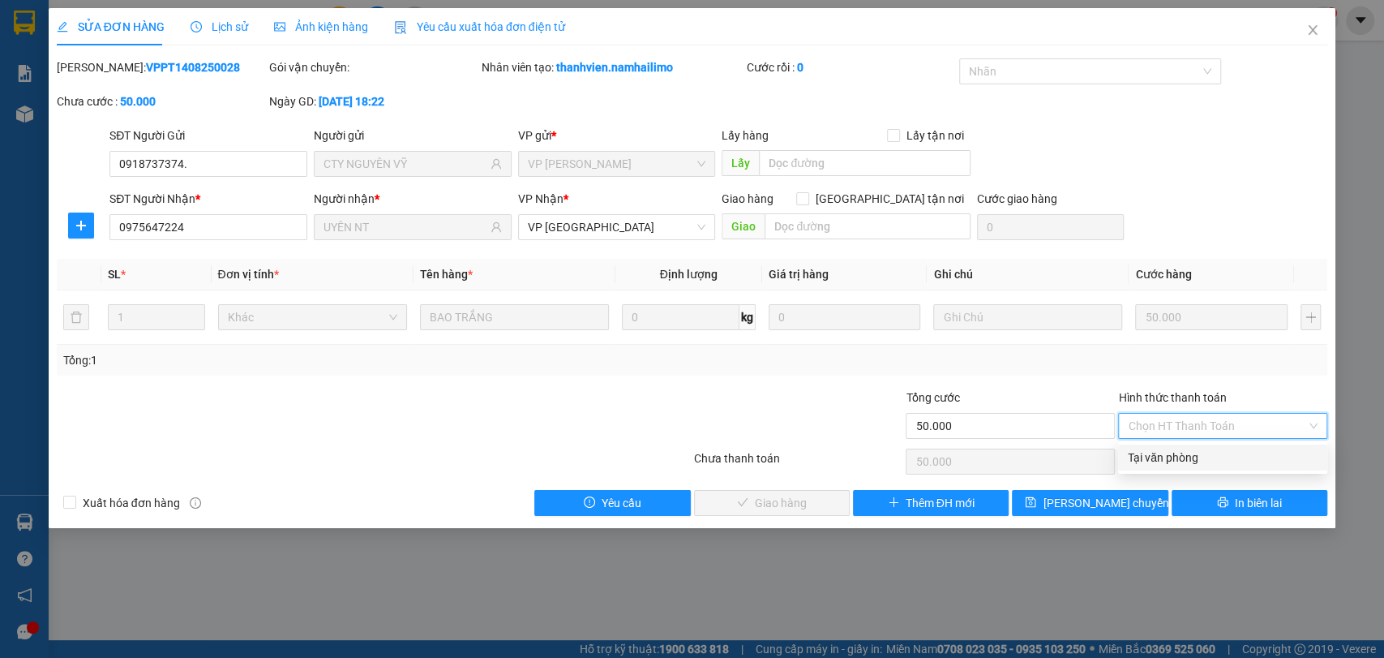
click at [1214, 453] on div "Tại văn phòng" at bounding box center [1223, 457] width 190 height 18
type input "0"
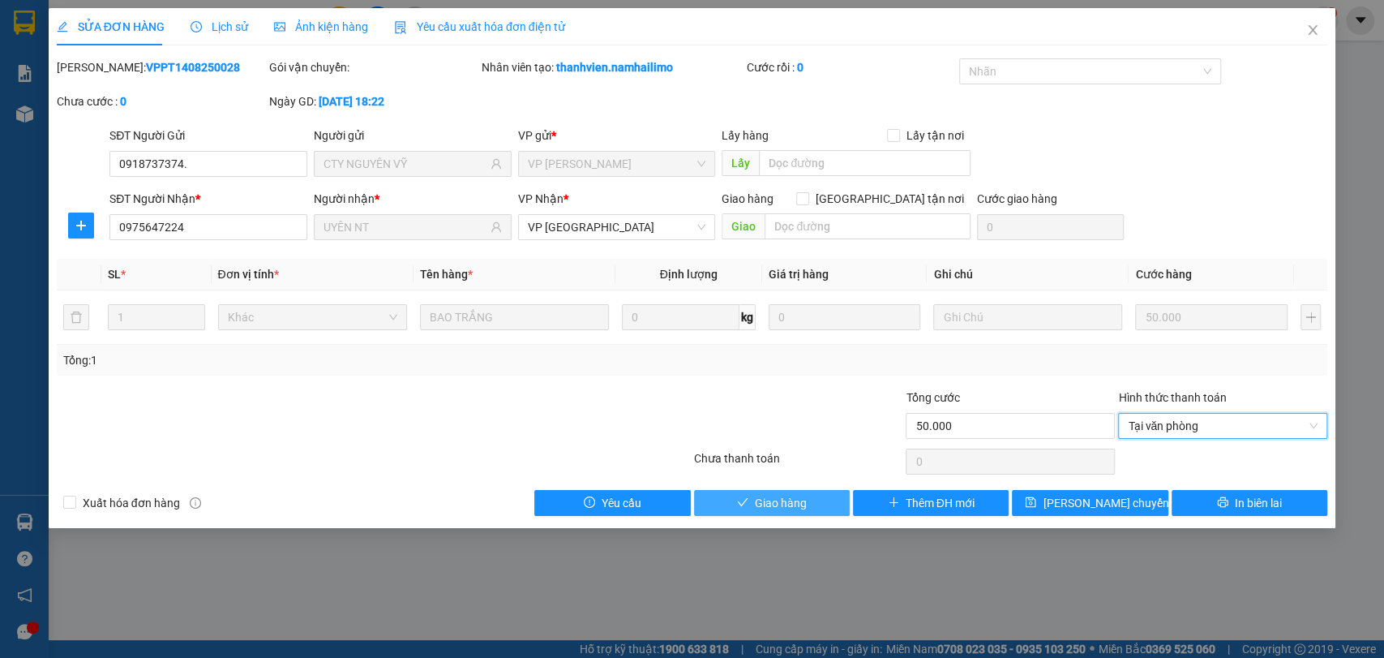
click at [773, 509] on span "Giao hàng" at bounding box center [781, 503] width 52 height 18
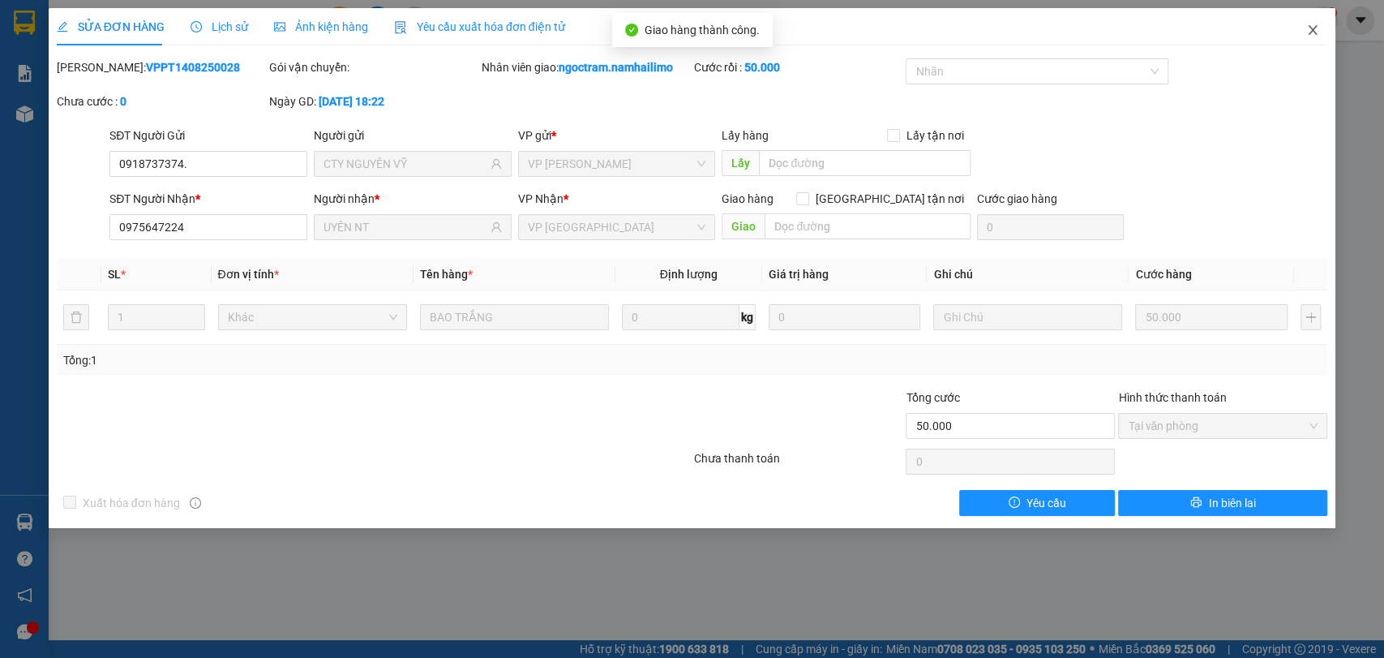
click at [1319, 28] on span "Close" at bounding box center [1312, 30] width 45 height 45
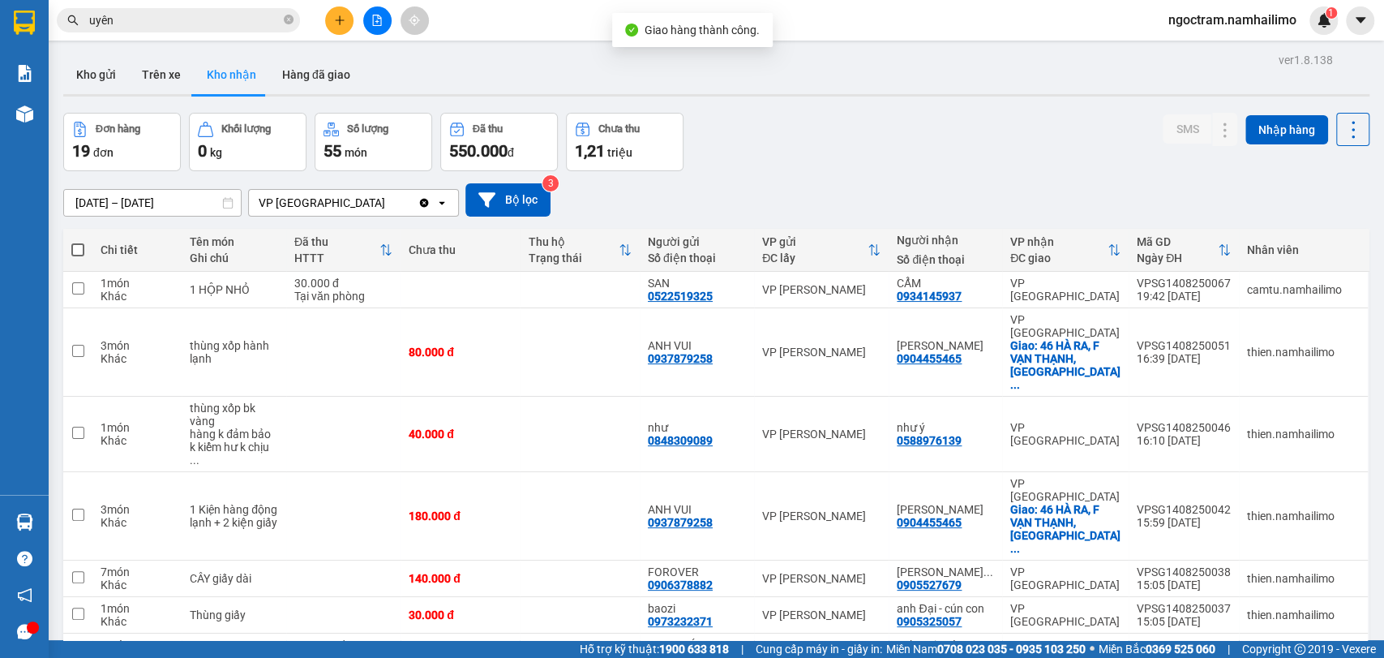
click at [188, 21] on input "uyên" at bounding box center [184, 20] width 191 height 18
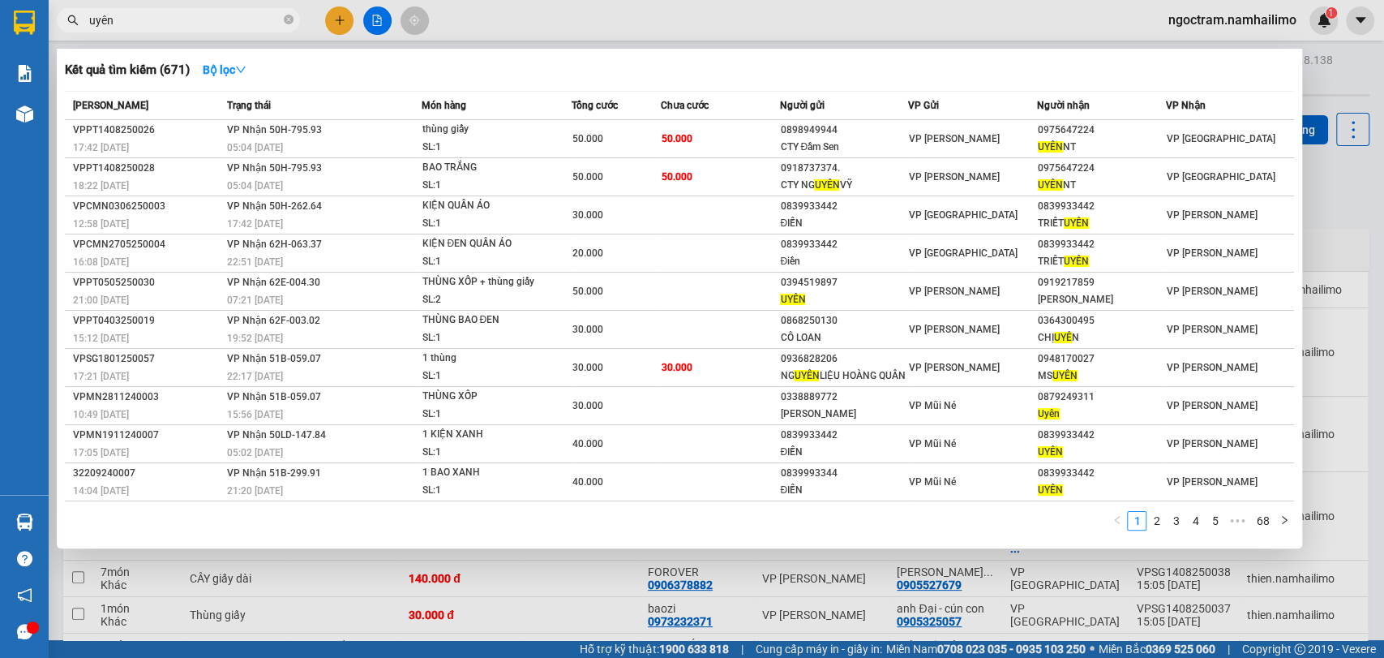
click at [188, 21] on input "uyên" at bounding box center [184, 20] width 191 height 18
click at [177, 21] on input "uyên" at bounding box center [184, 20] width 191 height 18
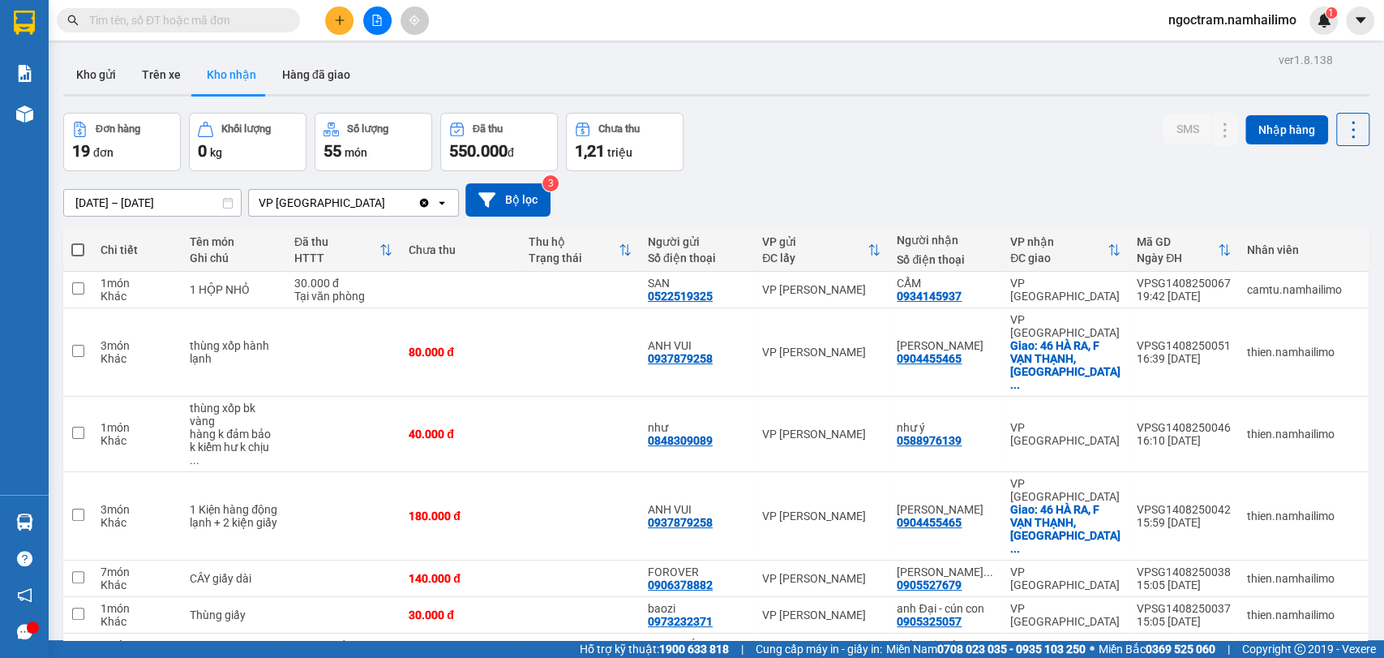
paste input "uyên"
type input "uyên"
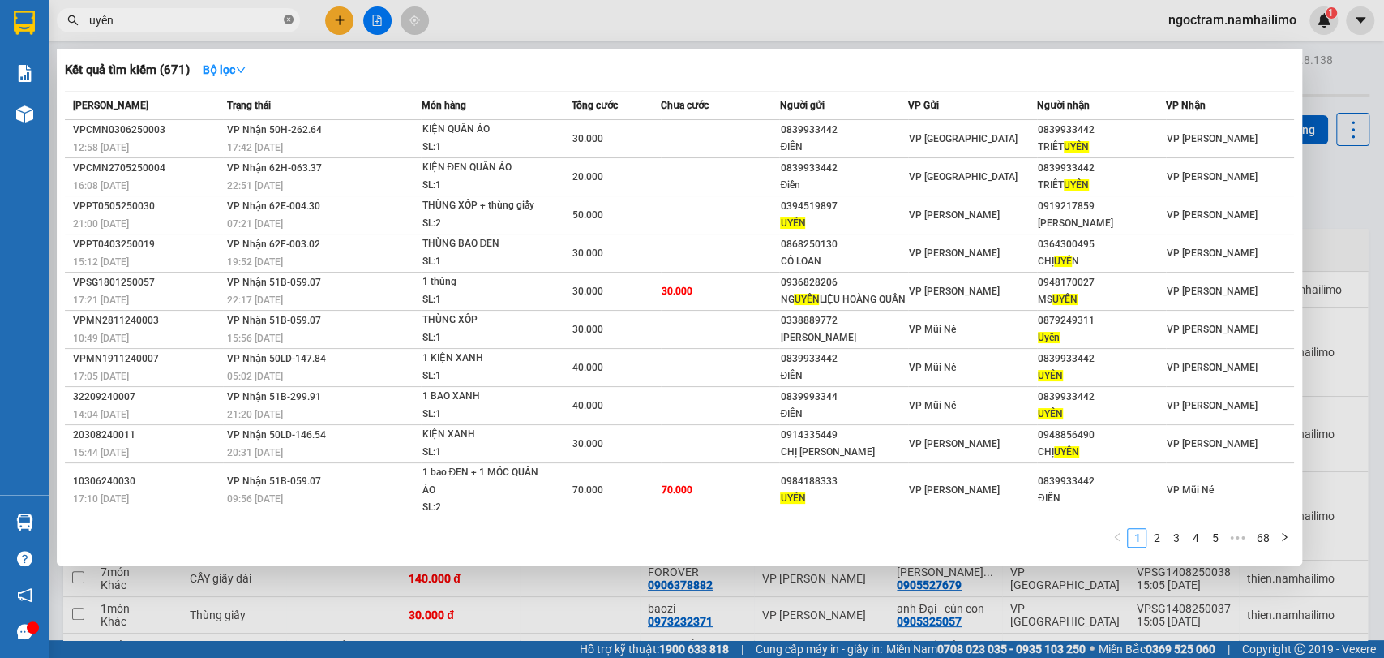
click at [286, 17] on icon "close-circle" at bounding box center [289, 20] width 10 height 10
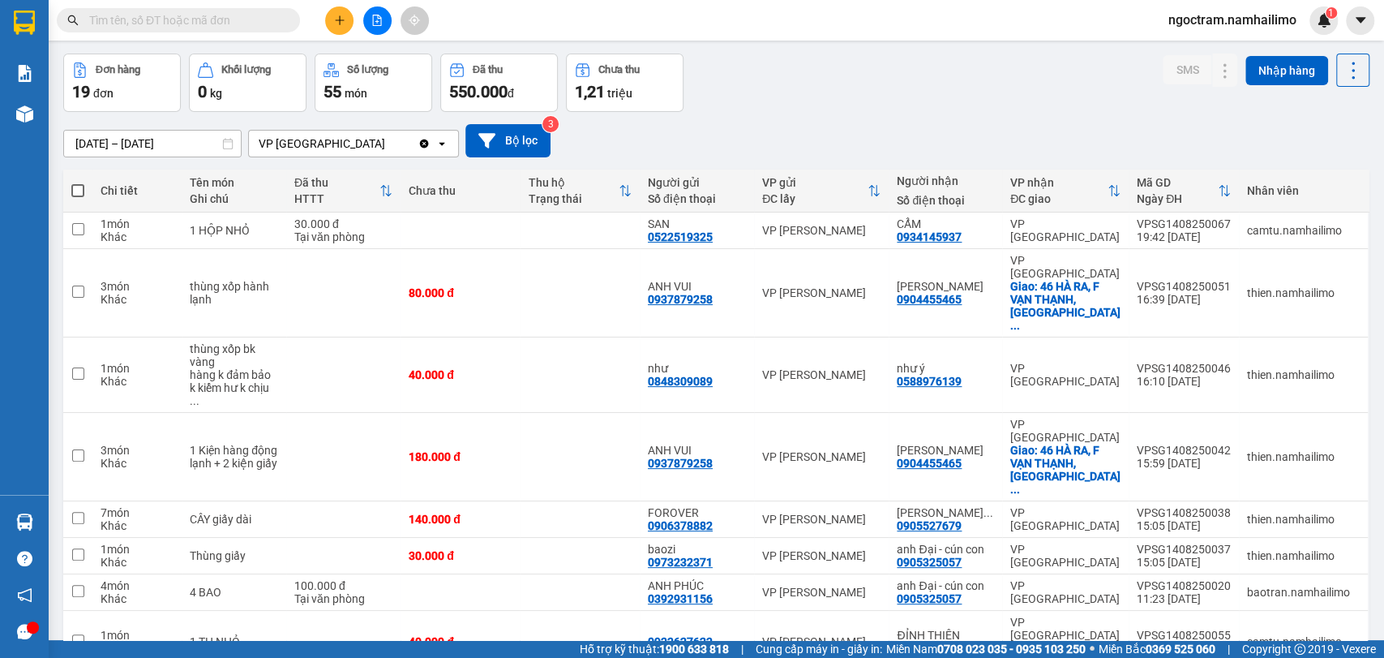
scroll to position [126, 0]
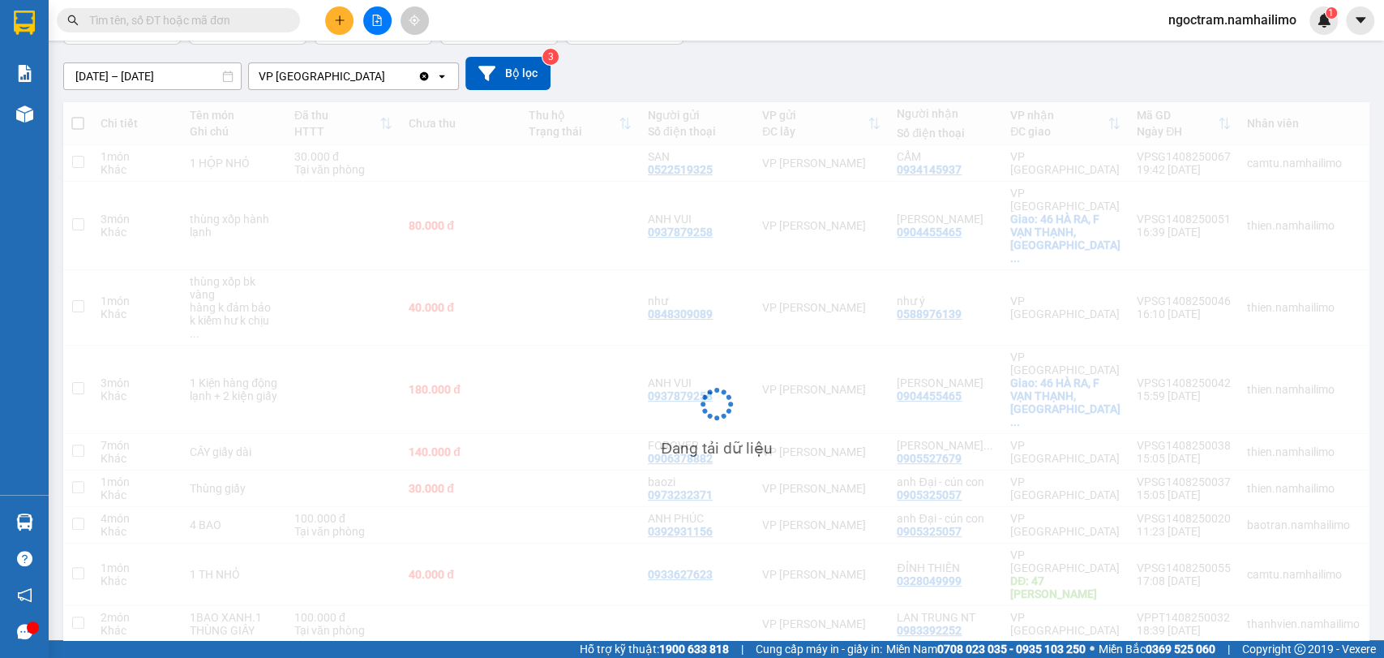
scroll to position [75, 0]
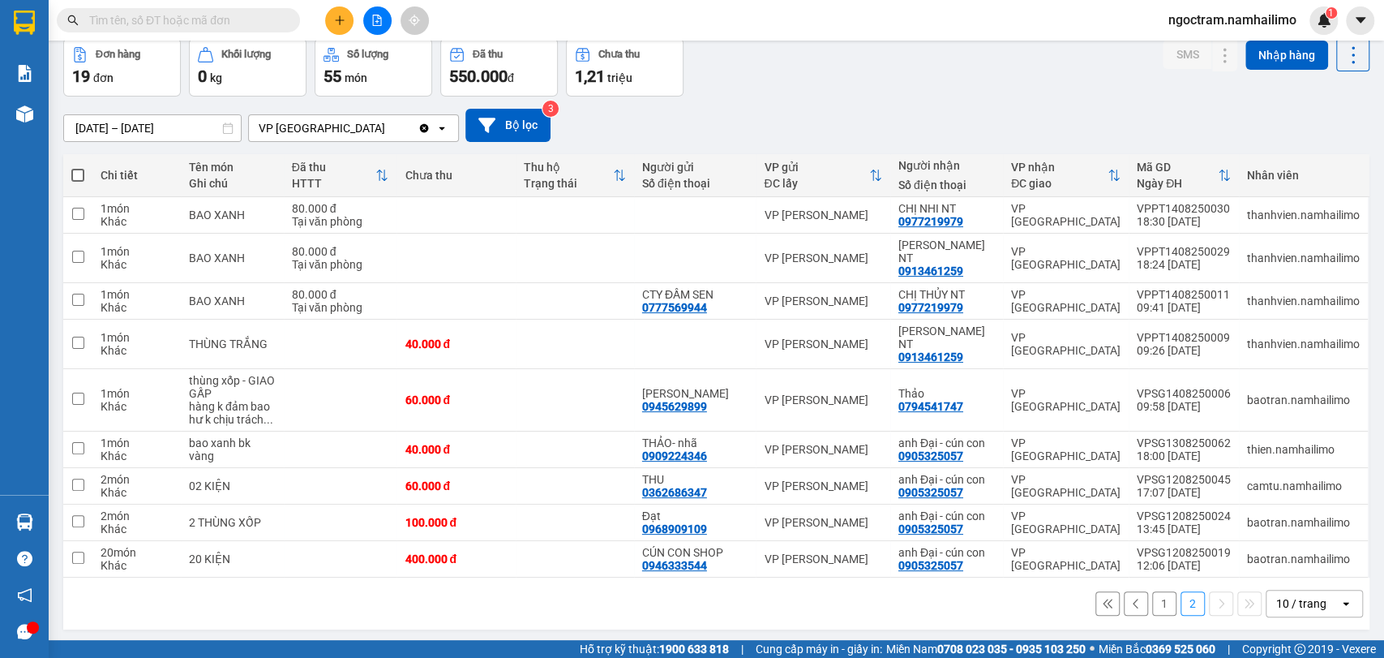
click at [1152, 591] on button "1" at bounding box center [1164, 603] width 24 height 24
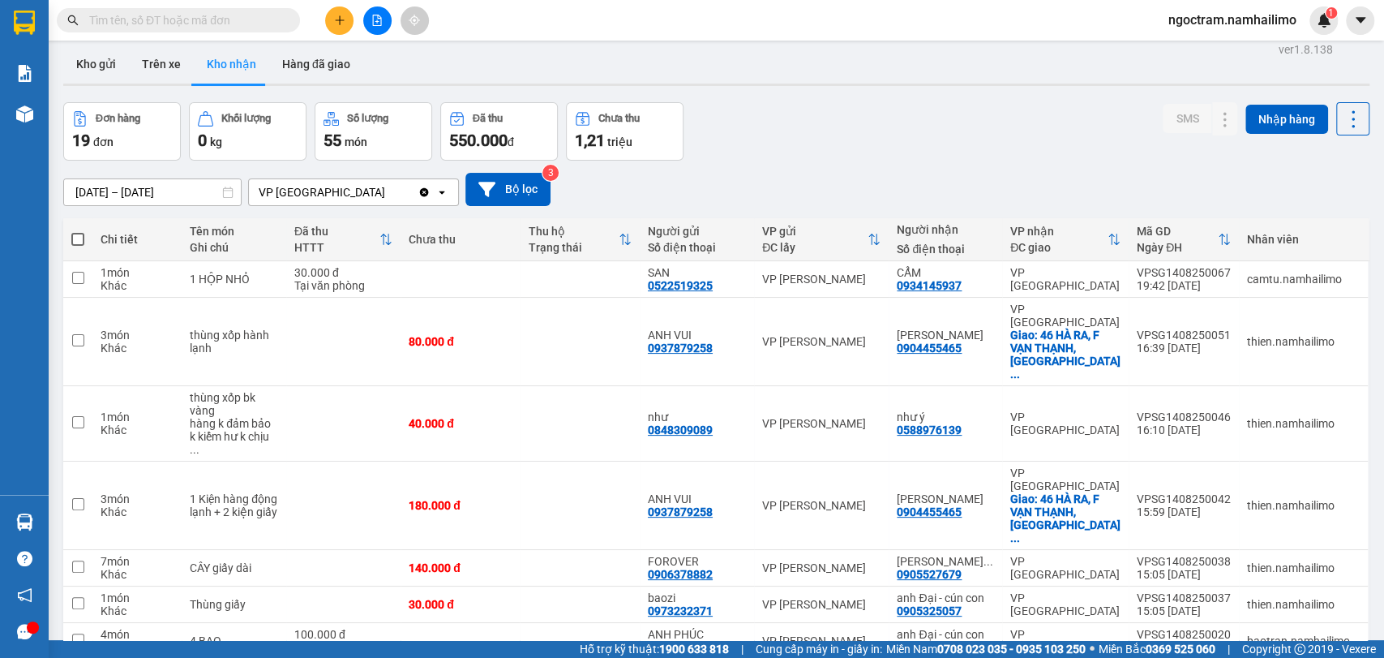
scroll to position [0, 0]
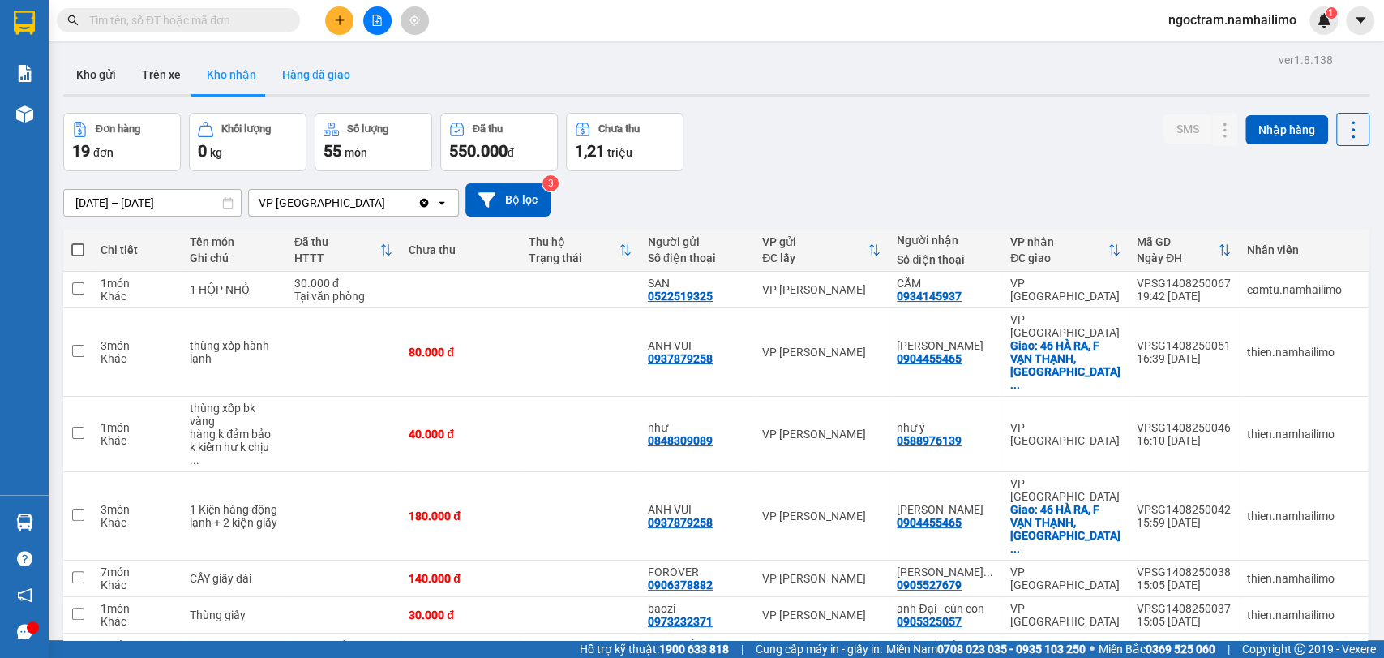
click at [305, 77] on button "Hàng đã giao" at bounding box center [316, 74] width 94 height 39
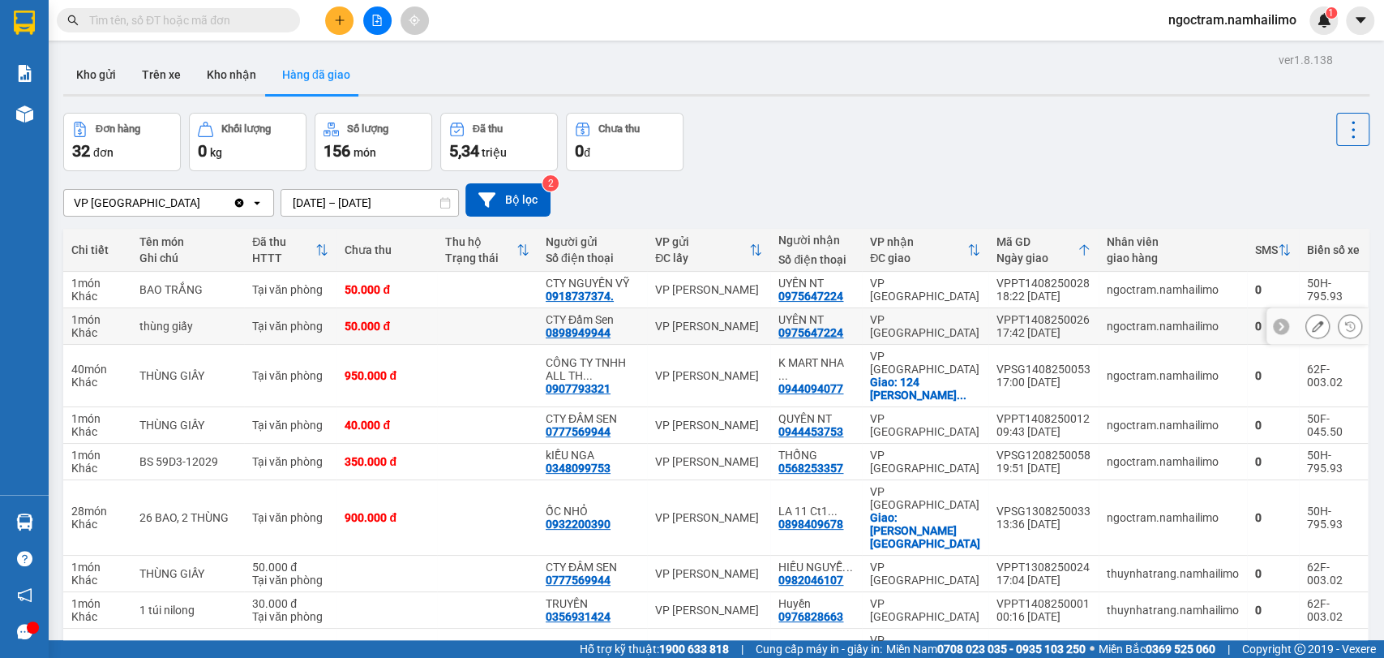
scroll to position [90, 0]
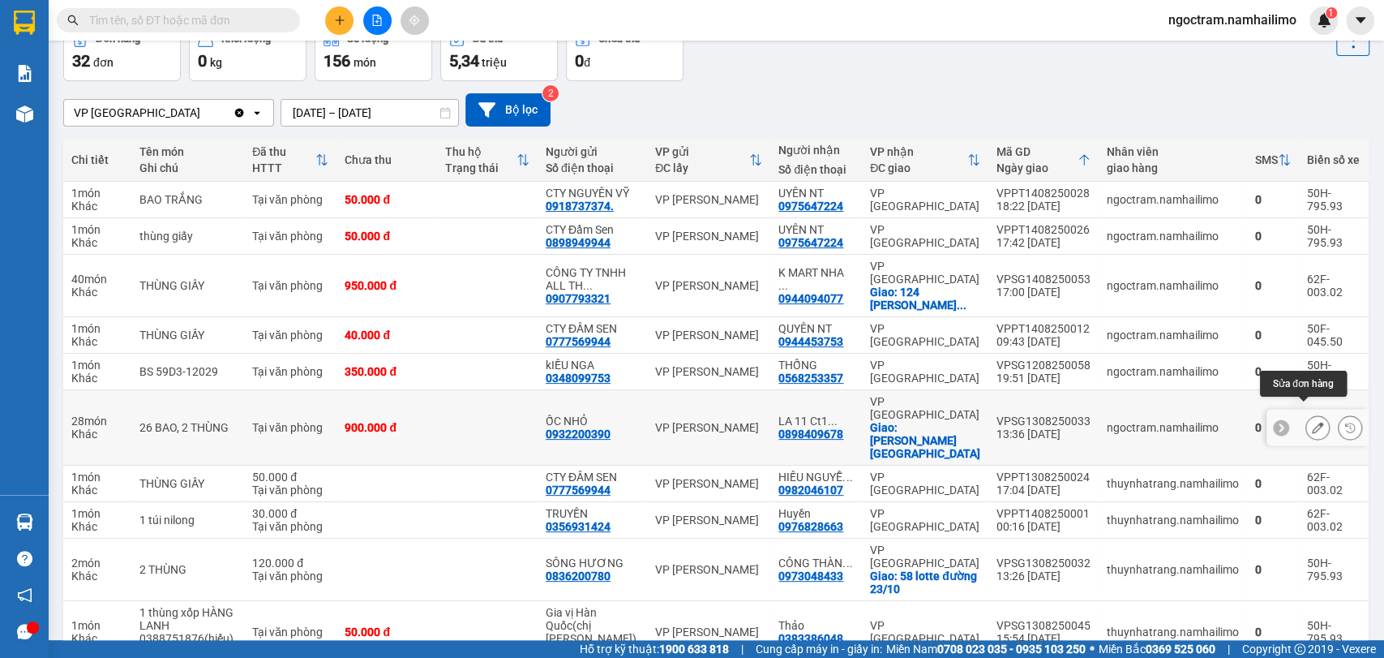
click at [1312, 422] on icon at bounding box center [1317, 427] width 11 height 11
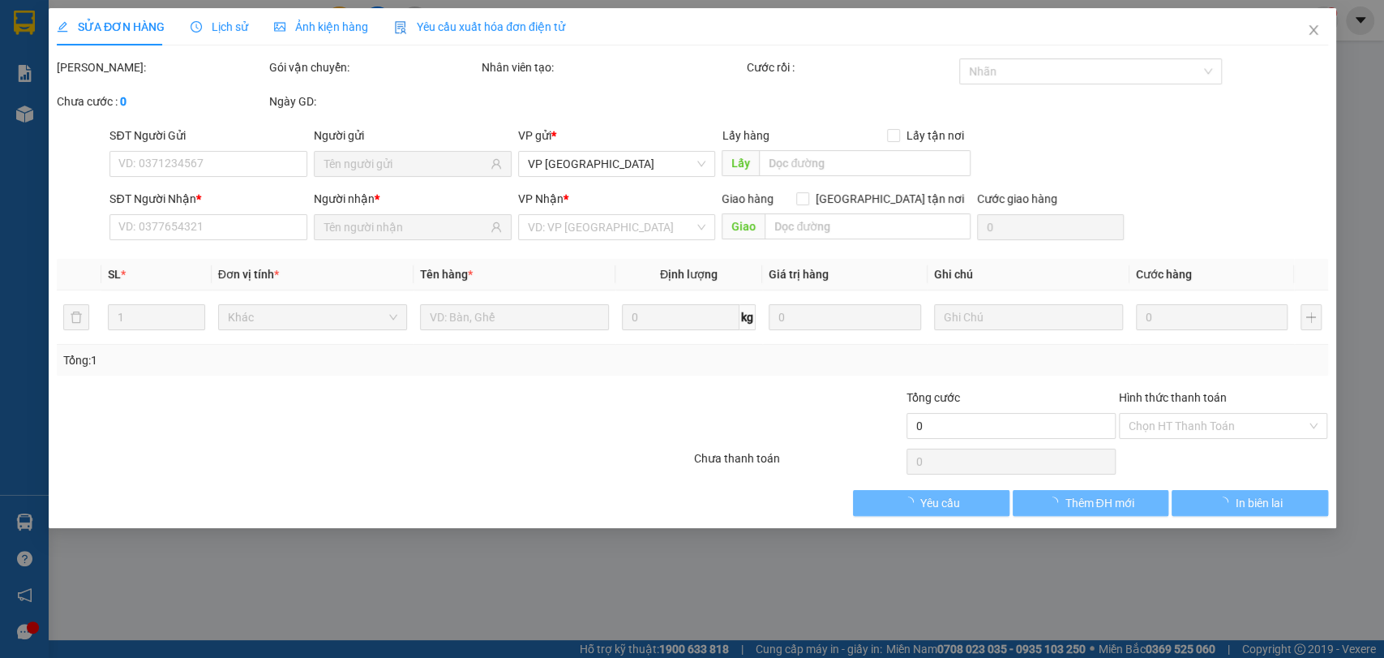
type input "0932200390"
type input "ỐC NHỎ"
type input "0898409678"
type input "LA 11 Ct1 đường 19/05"
checkbox input "true"
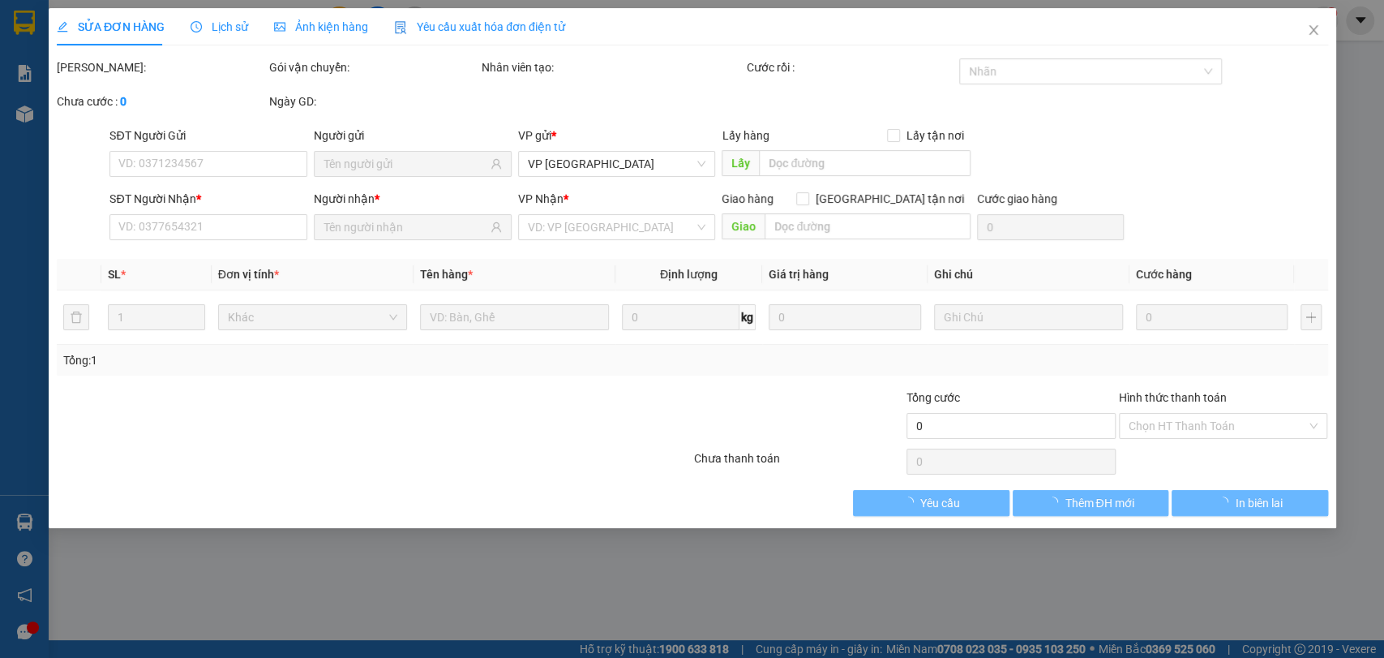
type input "Khu vĩnh điền trung"
type input "900.000"
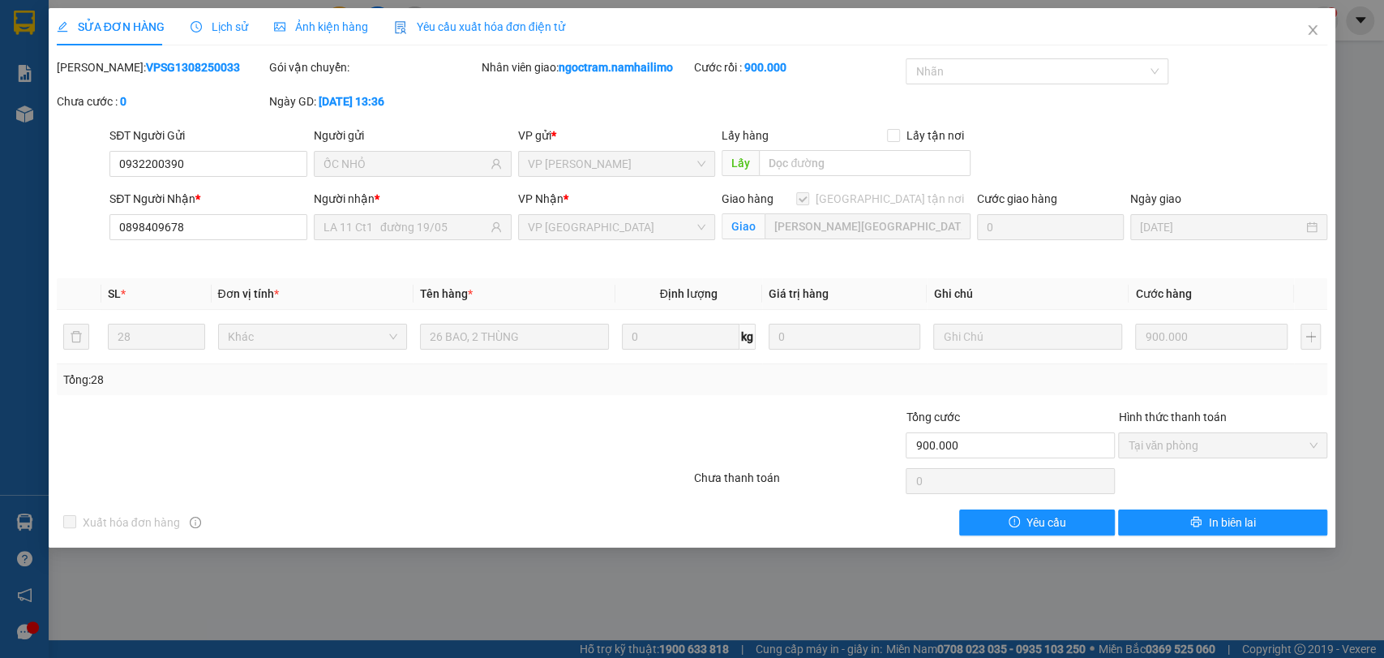
click at [208, 30] on span "Lịch sử" at bounding box center [220, 26] width 58 height 13
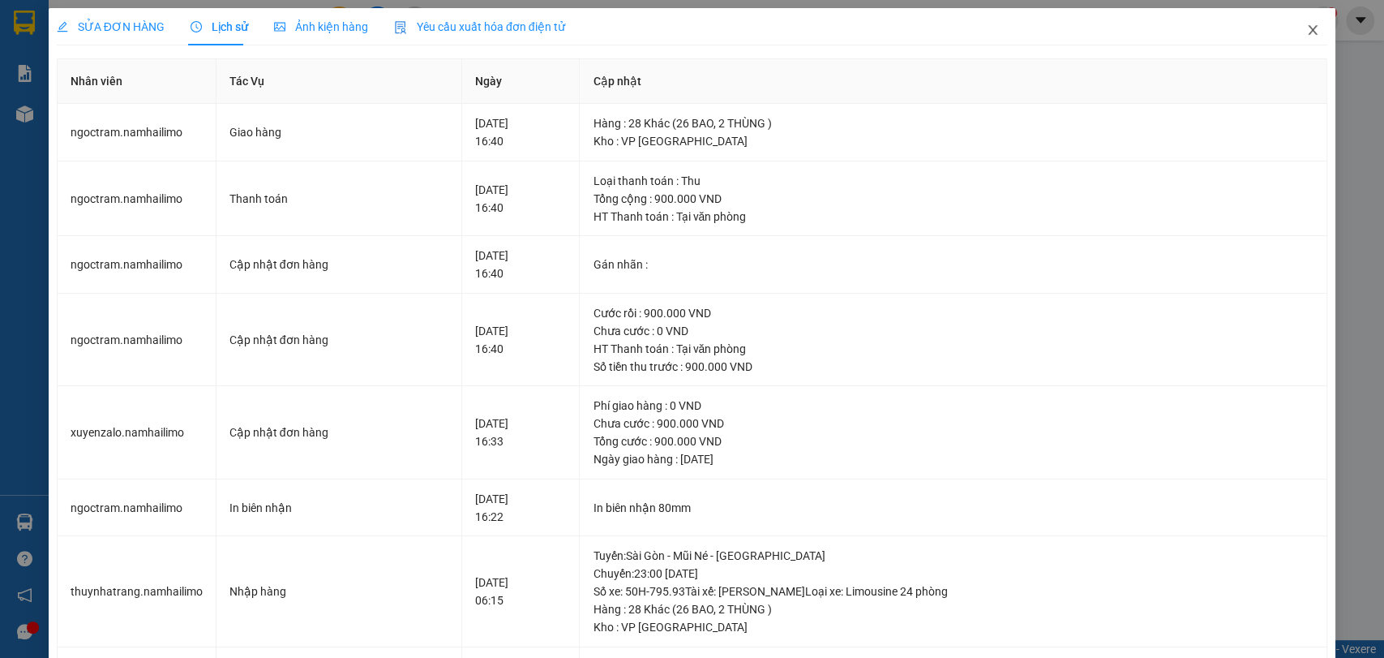
click at [1309, 28] on icon "close" at bounding box center [1313, 30] width 9 height 10
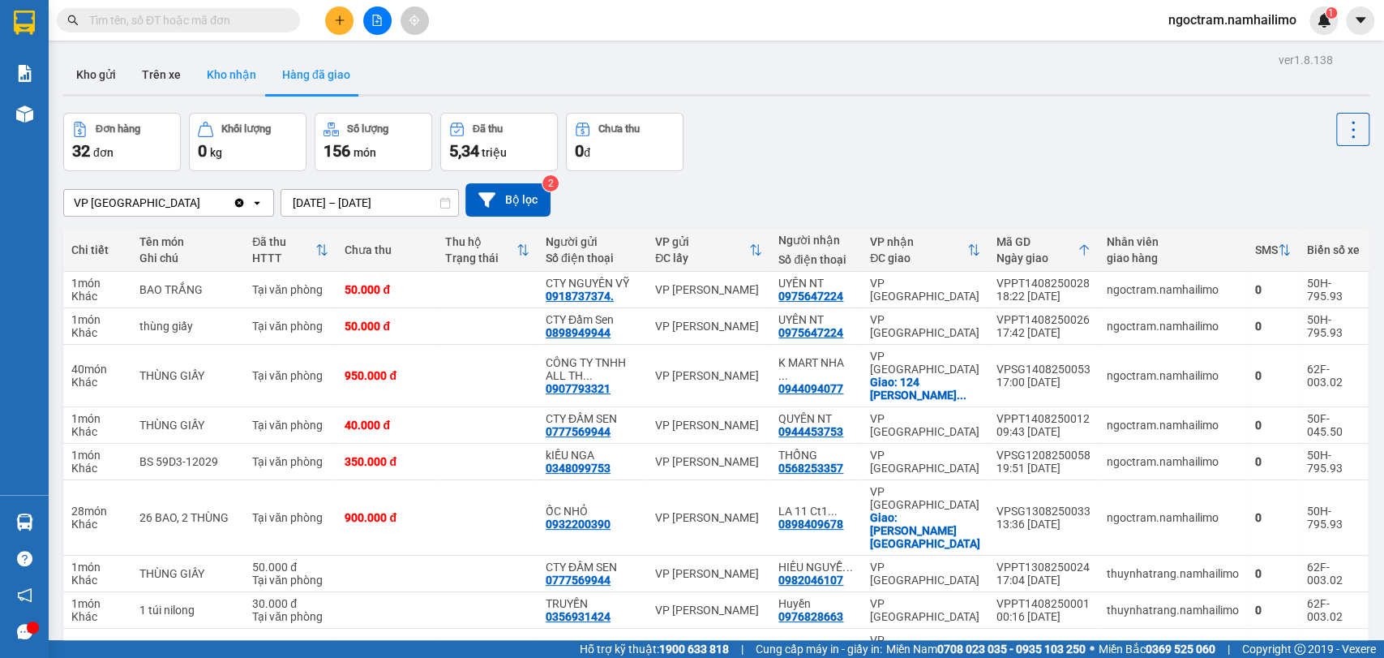
click at [227, 76] on button "Kho nhận" at bounding box center [231, 74] width 75 height 39
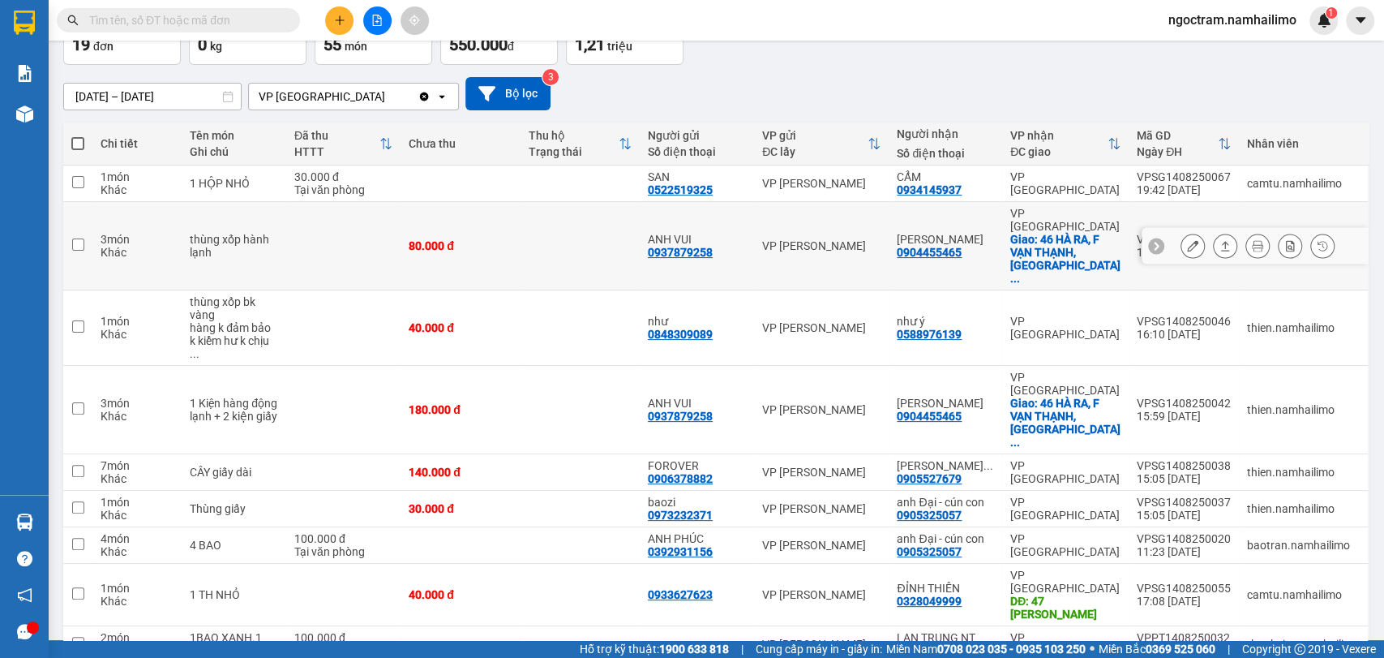
scroll to position [126, 0]
